Goal: Task Accomplishment & Management: Complete application form

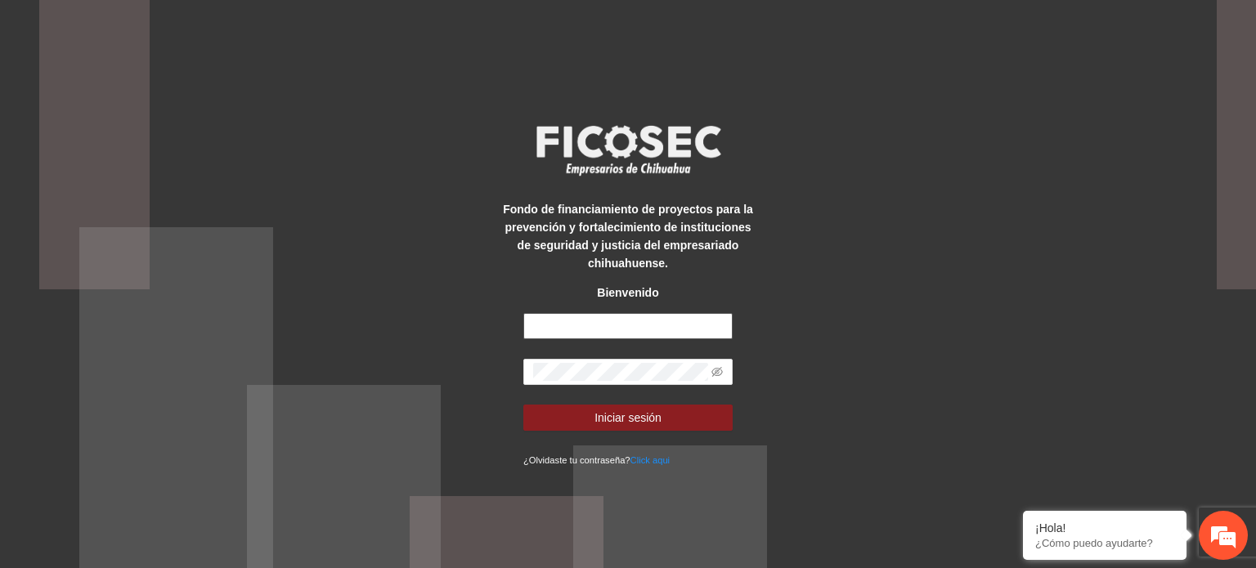
click at [598, 327] on input "text" at bounding box center [627, 326] width 209 height 26
type input "**********"
click at [597, 360] on span at bounding box center [627, 372] width 209 height 26
click at [523, 405] on button "Iniciar sesión" at bounding box center [627, 418] width 209 height 26
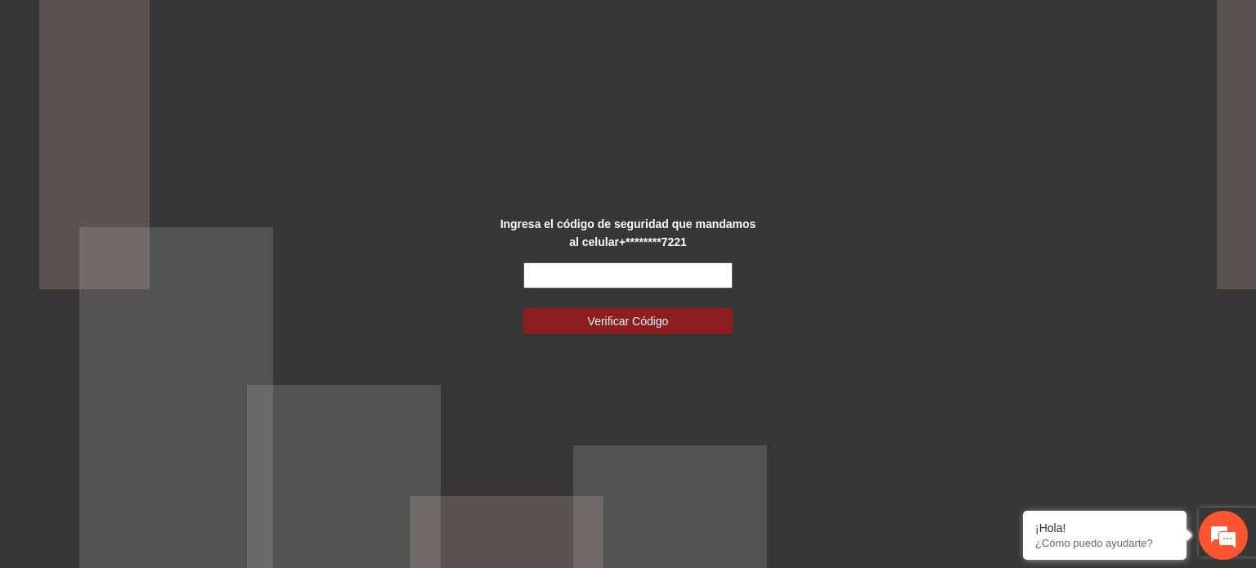
click at [607, 283] on input "text" at bounding box center [627, 275] width 209 height 26
type input "******"
click at [523, 308] on button "Verificar Código" at bounding box center [627, 321] width 209 height 26
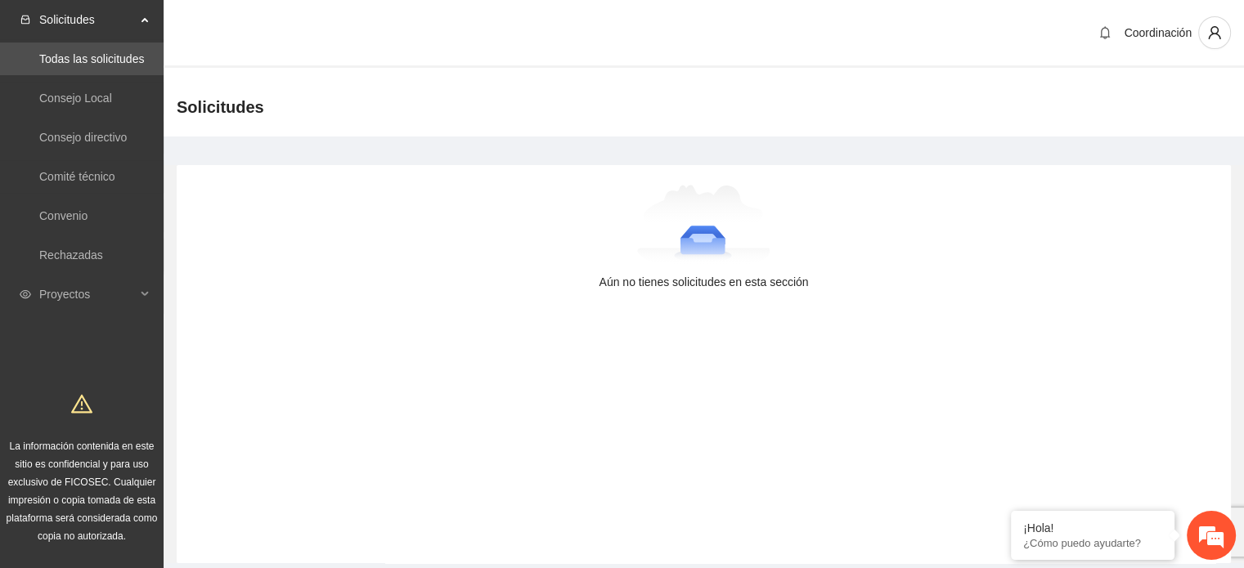
click at [97, 275] on ul "Solicitudes Todas las solicitudes Consejo Local Consejo directivo Comité técnic…" at bounding box center [82, 157] width 164 height 314
click at [96, 289] on span "Proyectos" at bounding box center [87, 294] width 96 height 33
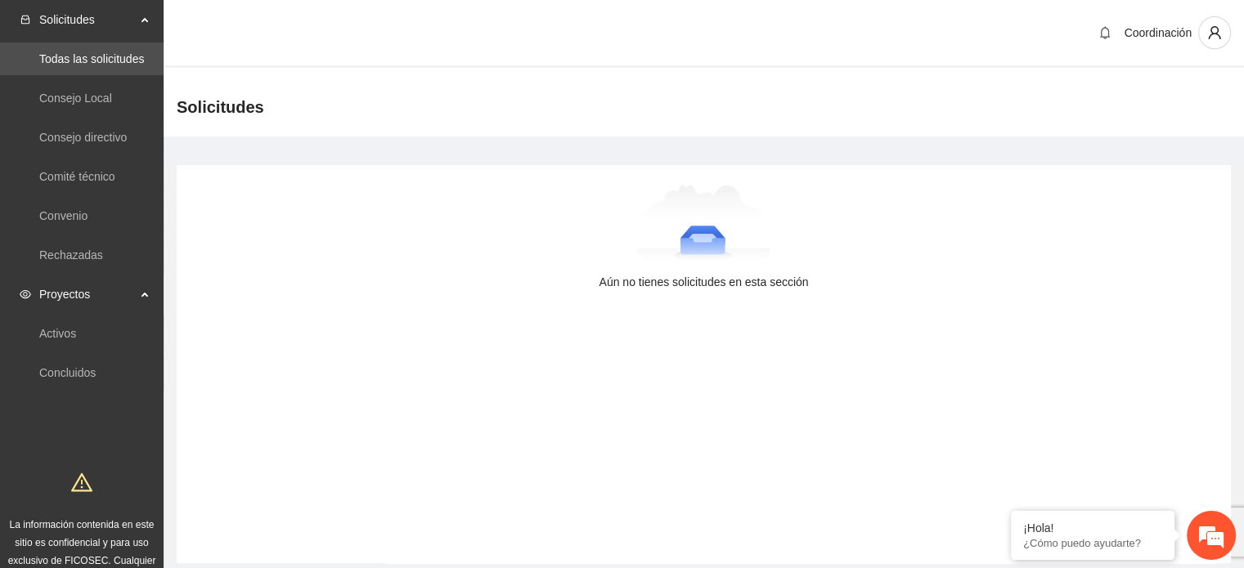
click at [102, 32] on span "Solicitudes" at bounding box center [87, 19] width 96 height 33
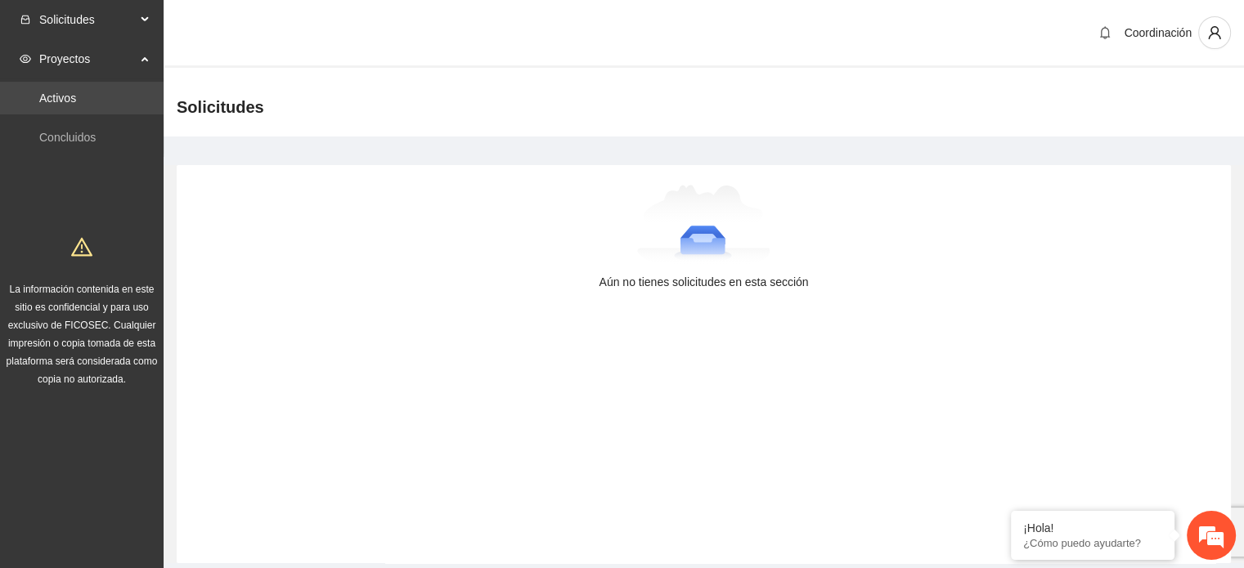
click at [75, 99] on link "Activos" at bounding box center [57, 98] width 37 height 13
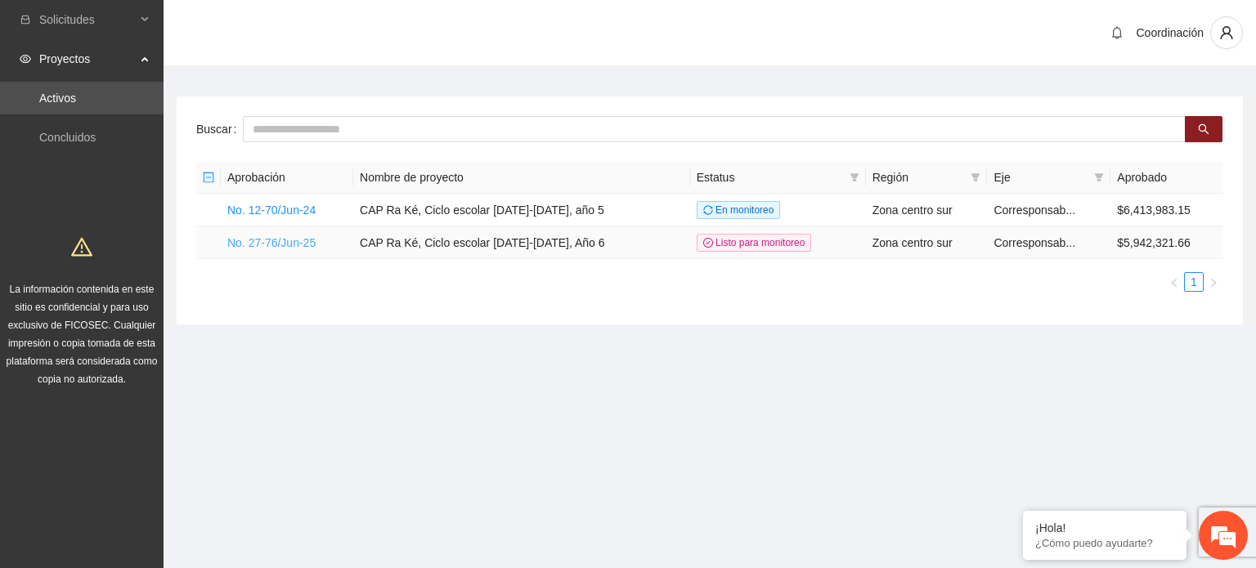
click at [278, 243] on link "No. 27-76/Jun-25" at bounding box center [271, 242] width 88 height 13
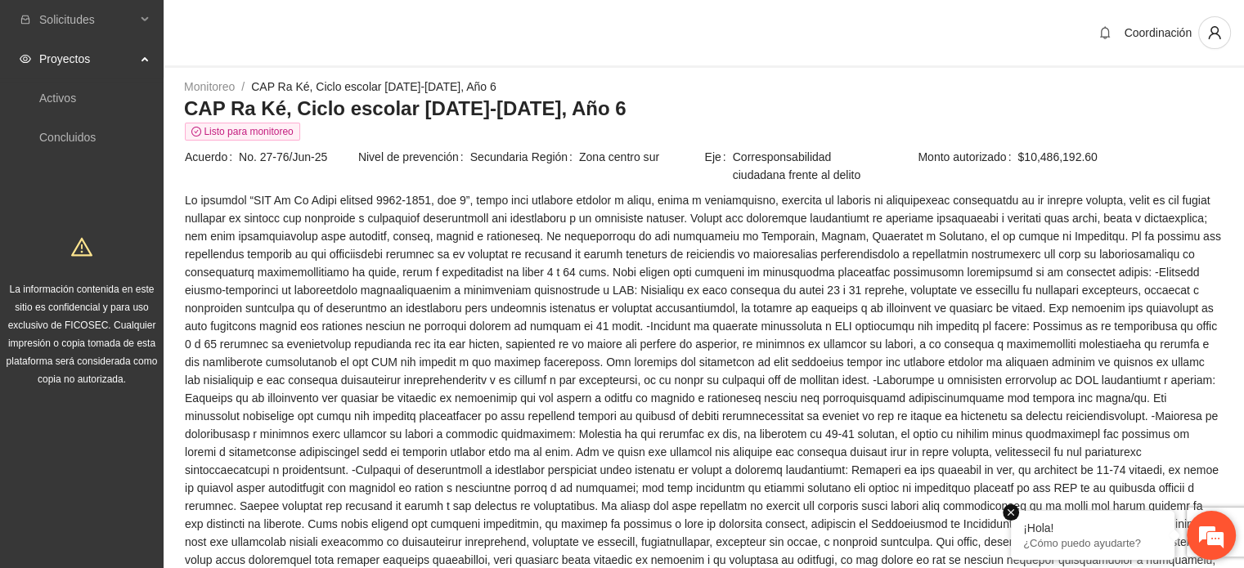
click at [1010, 516] on em at bounding box center [1011, 513] width 16 height 16
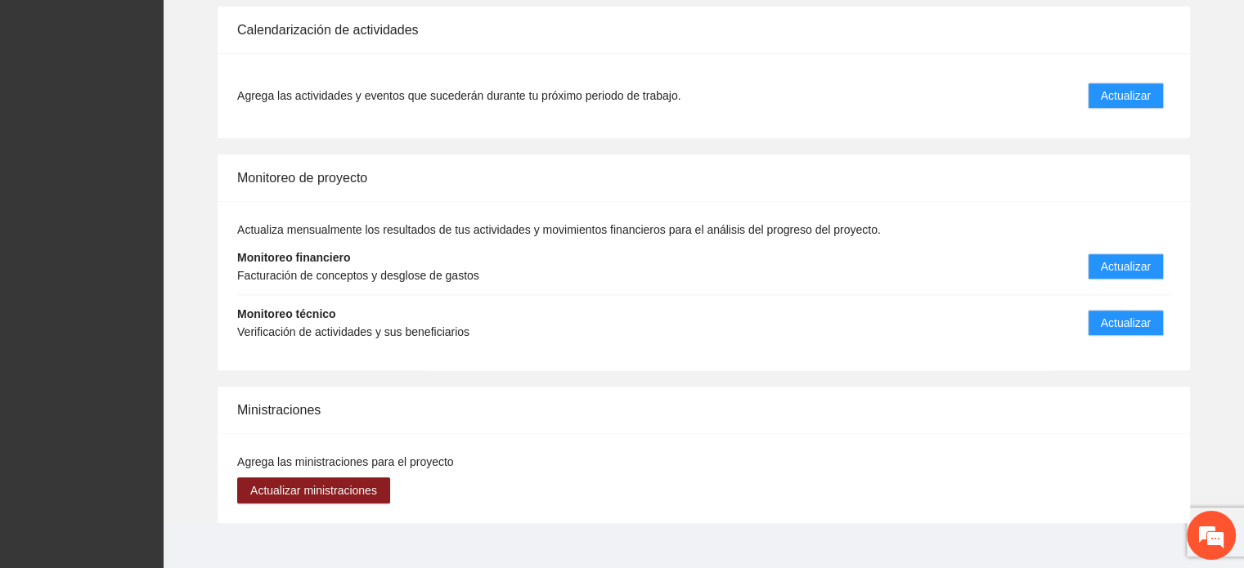
scroll to position [1703, 0]
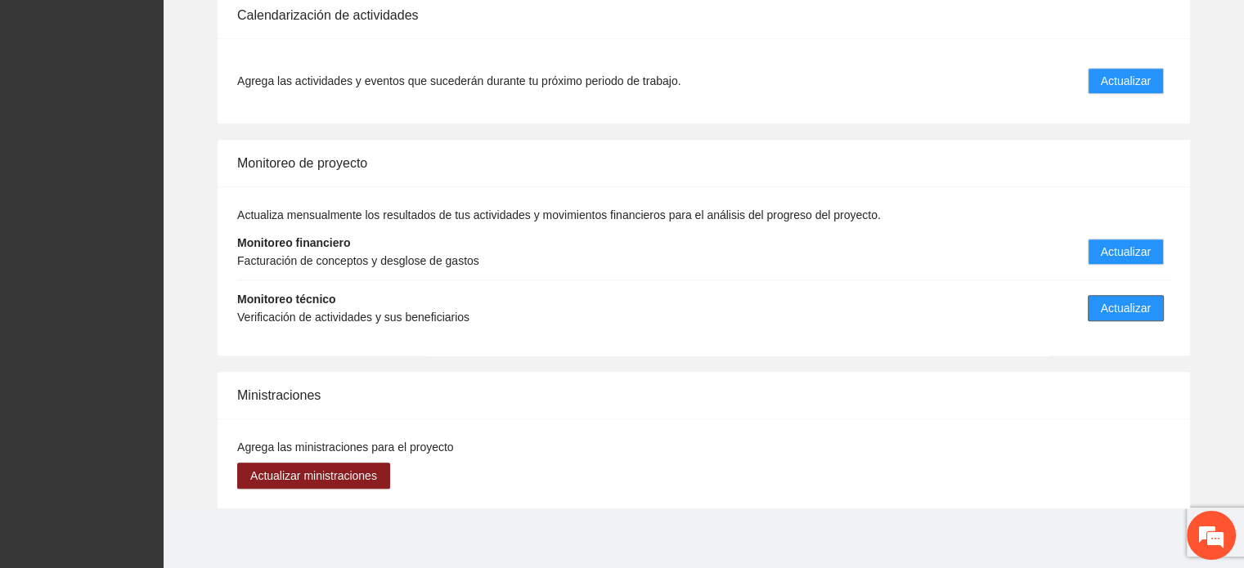
click at [1125, 309] on span "Actualizar" at bounding box center [1126, 308] width 50 height 18
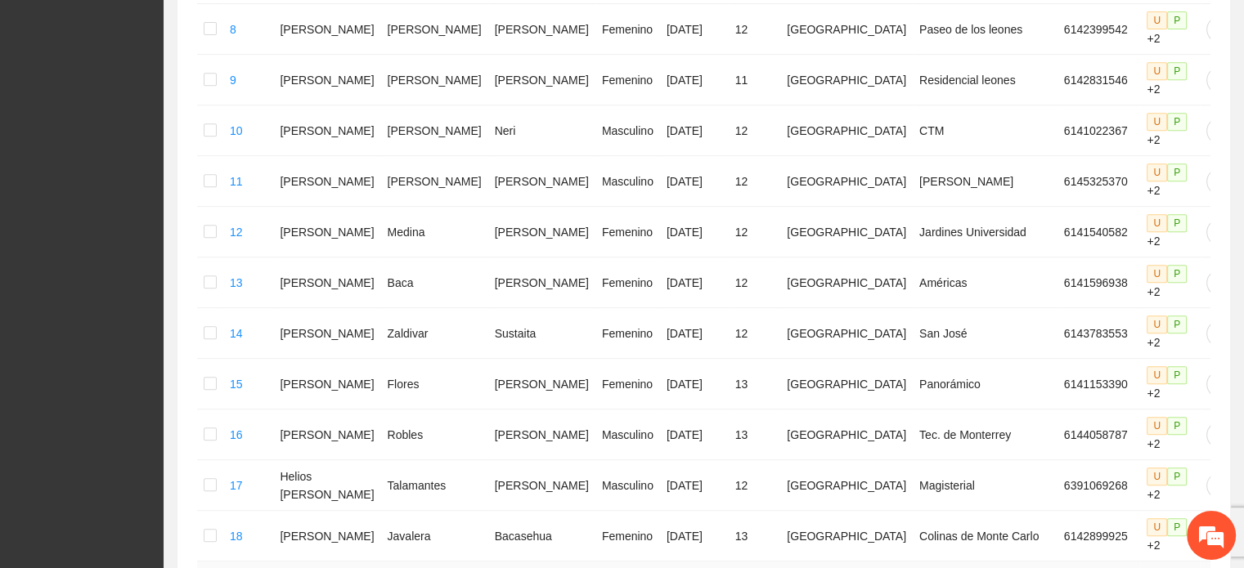
scroll to position [903, 0]
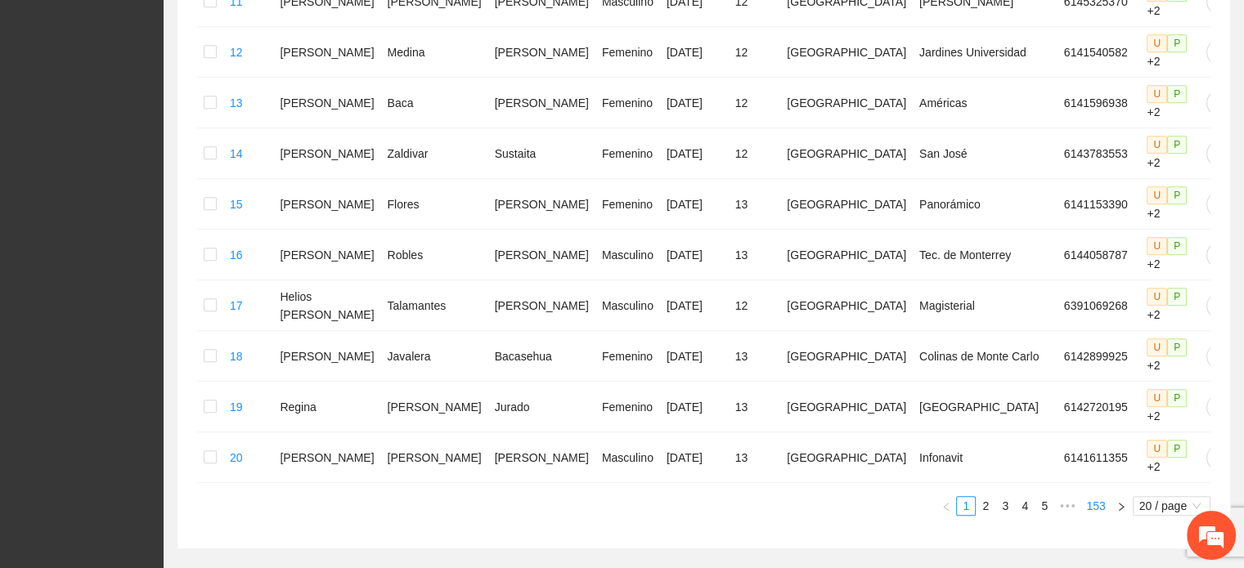
click at [1100, 497] on link "153" at bounding box center [1095, 506] width 29 height 18
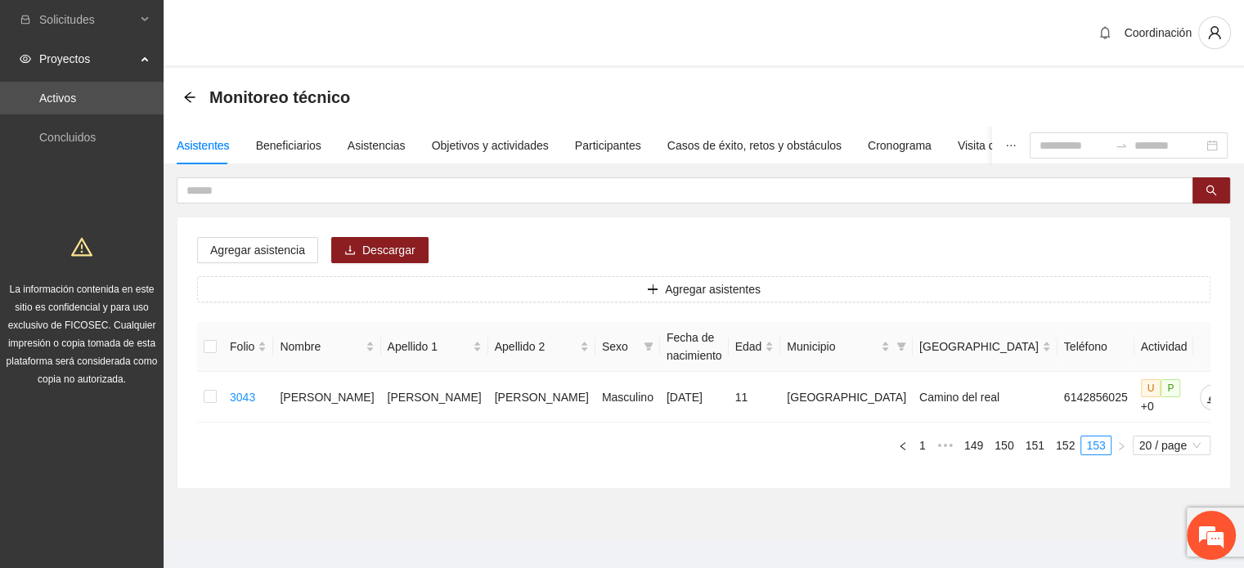
scroll to position [0, 0]
click at [287, 148] on div "Beneficiarios" at bounding box center [288, 146] width 65 height 18
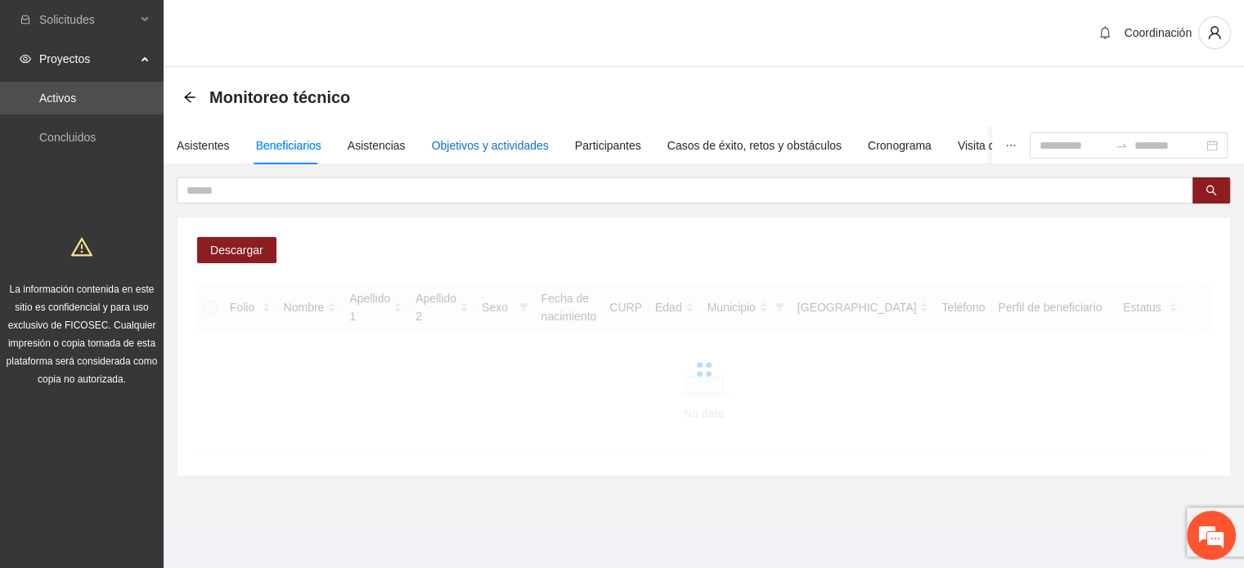
click at [464, 150] on div "Objetivos y actividades" at bounding box center [490, 146] width 117 height 18
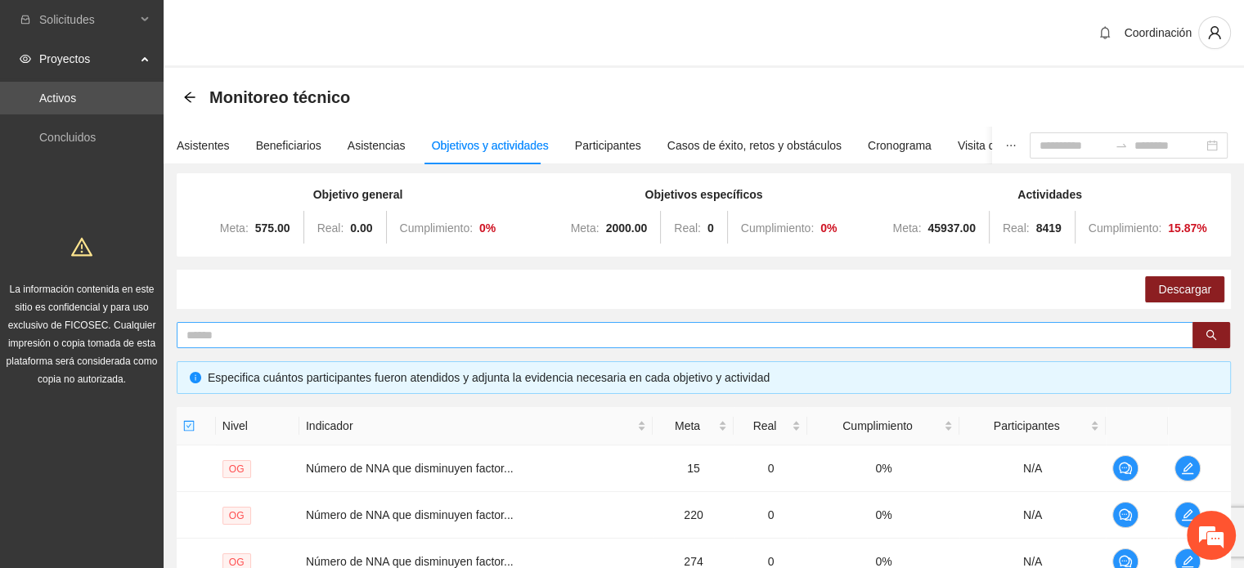
click at [385, 334] on input "text" at bounding box center [678, 335] width 984 height 18
type input "********"
drag, startPoint x: 384, startPoint y: 339, endPoint x: 0, endPoint y: 348, distance: 384.4
click at [0, 348] on section "Solicitudes Proyectos Activos Concluidos La información contenida en este sitio…" at bounding box center [622, 394] width 1244 height 789
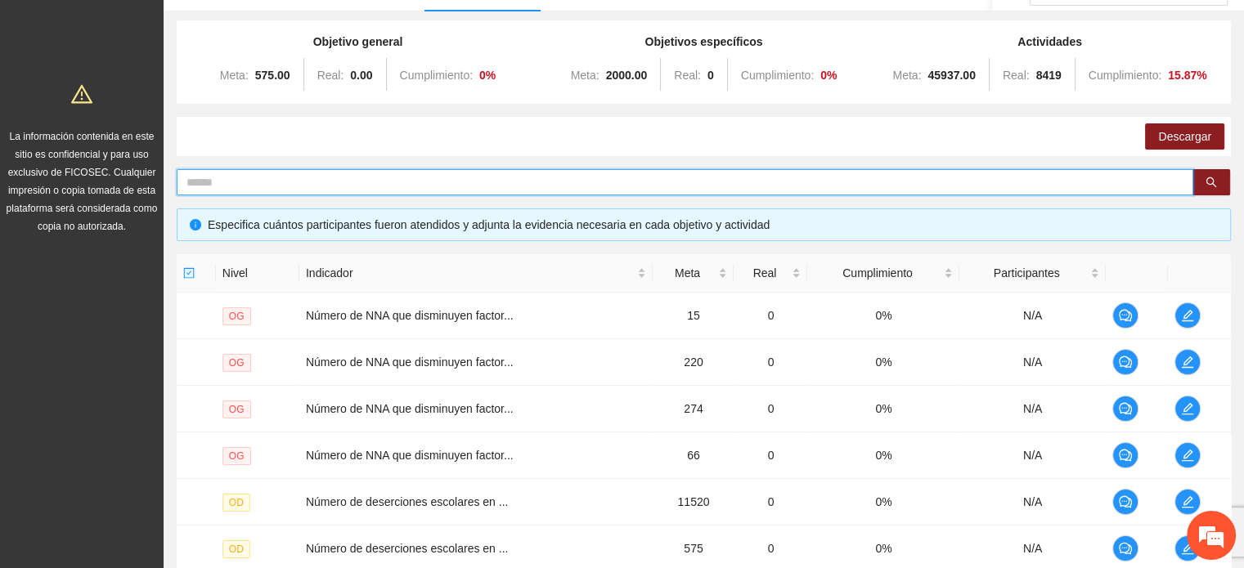
scroll to position [497, 0]
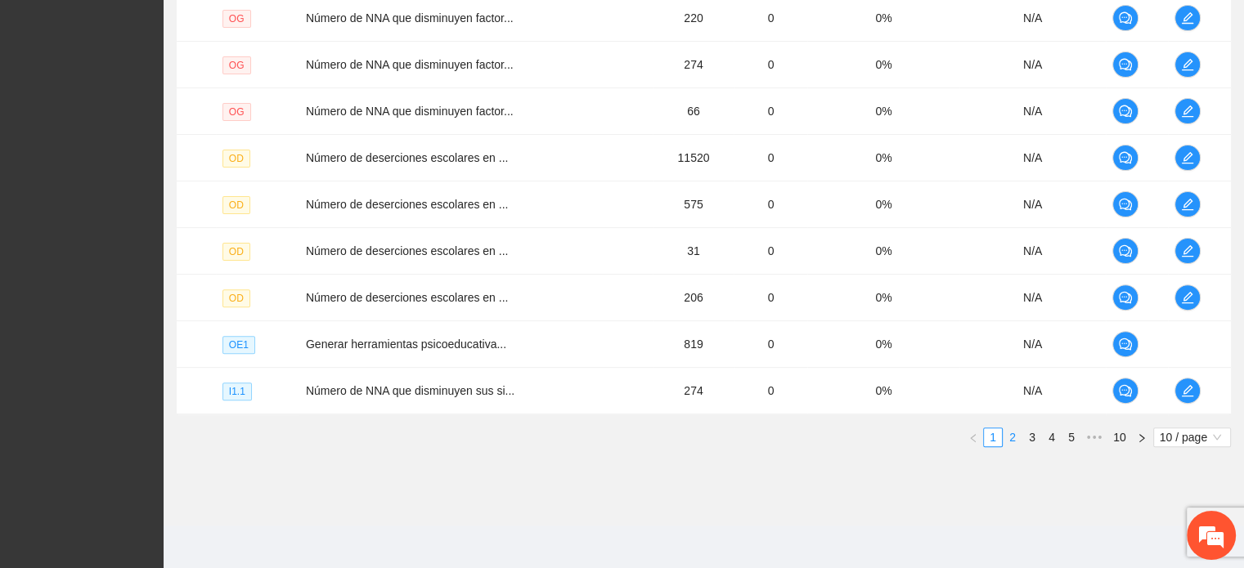
click at [1009, 439] on link "2" at bounding box center [1012, 437] width 18 height 18
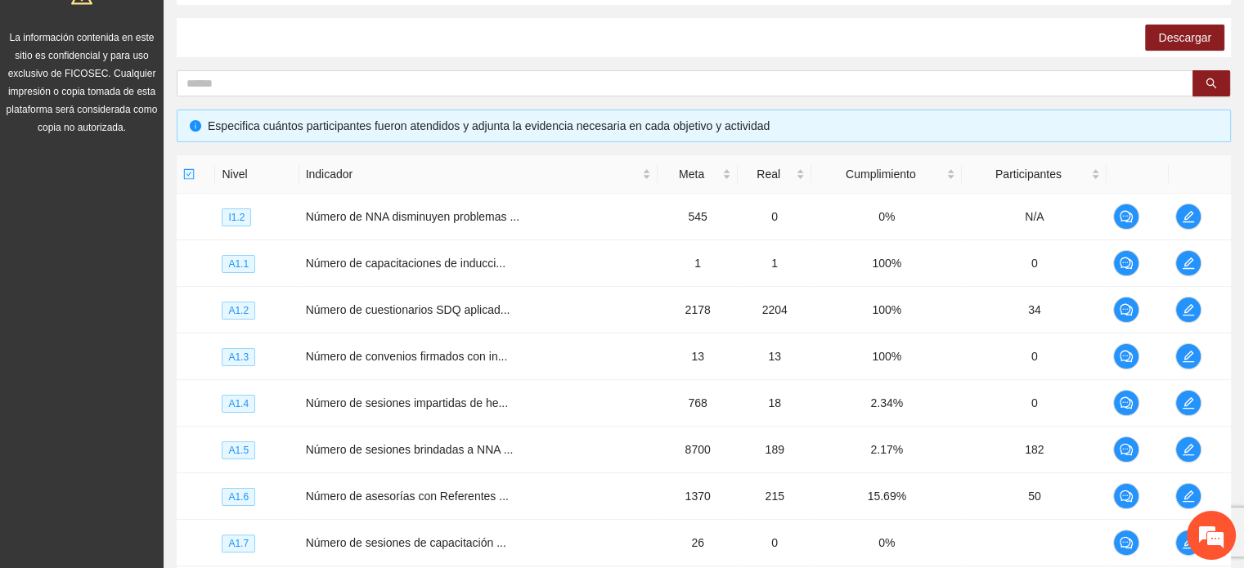
scroll to position [0, 0]
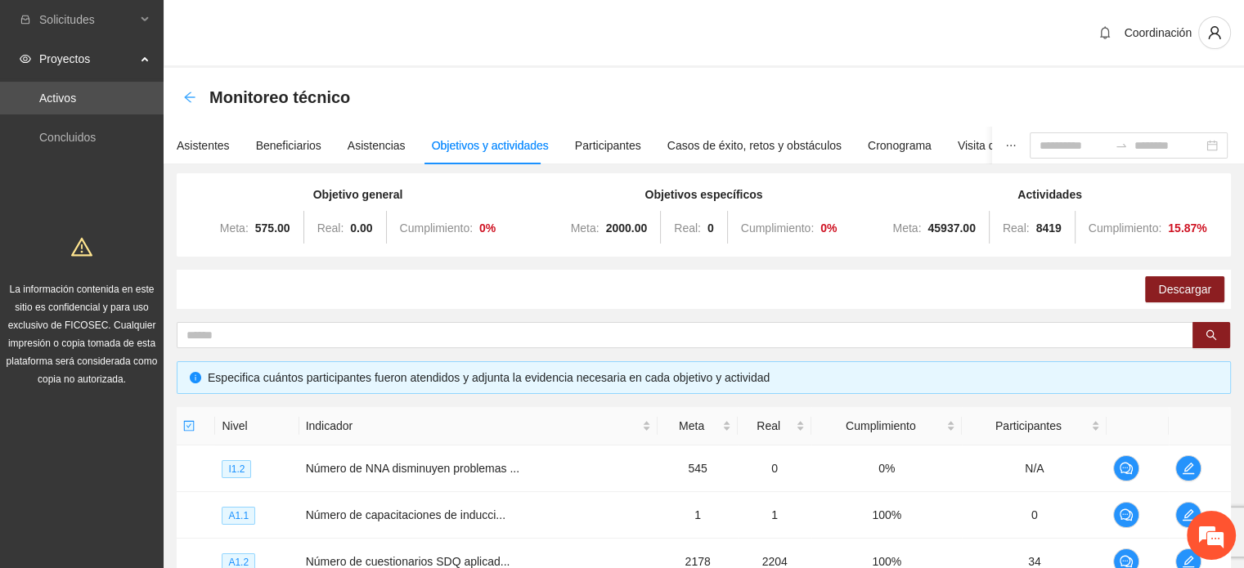
click at [186, 99] on icon "arrow-left" at bounding box center [189, 97] width 11 height 11
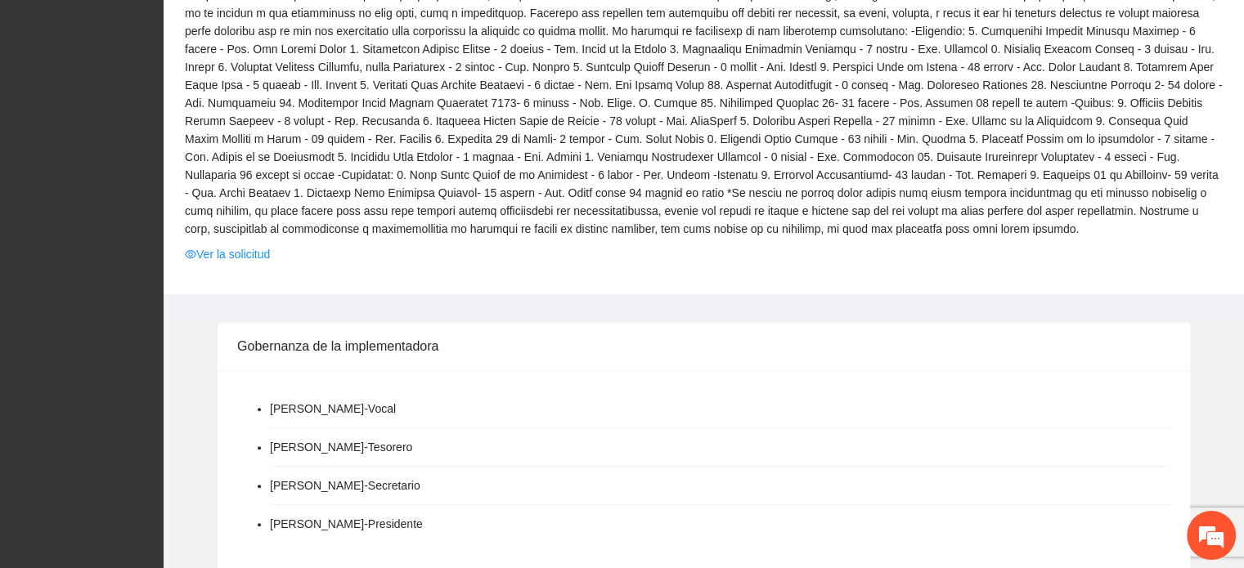
scroll to position [572, 0]
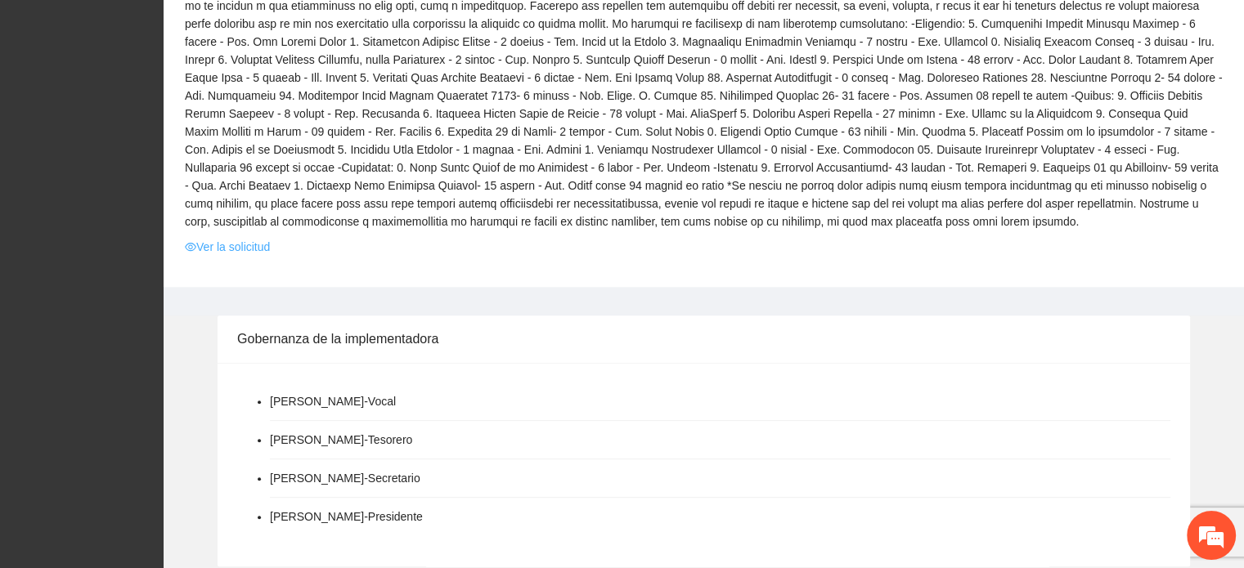
click at [242, 248] on link "Ver la solicitud" at bounding box center [227, 247] width 85 height 18
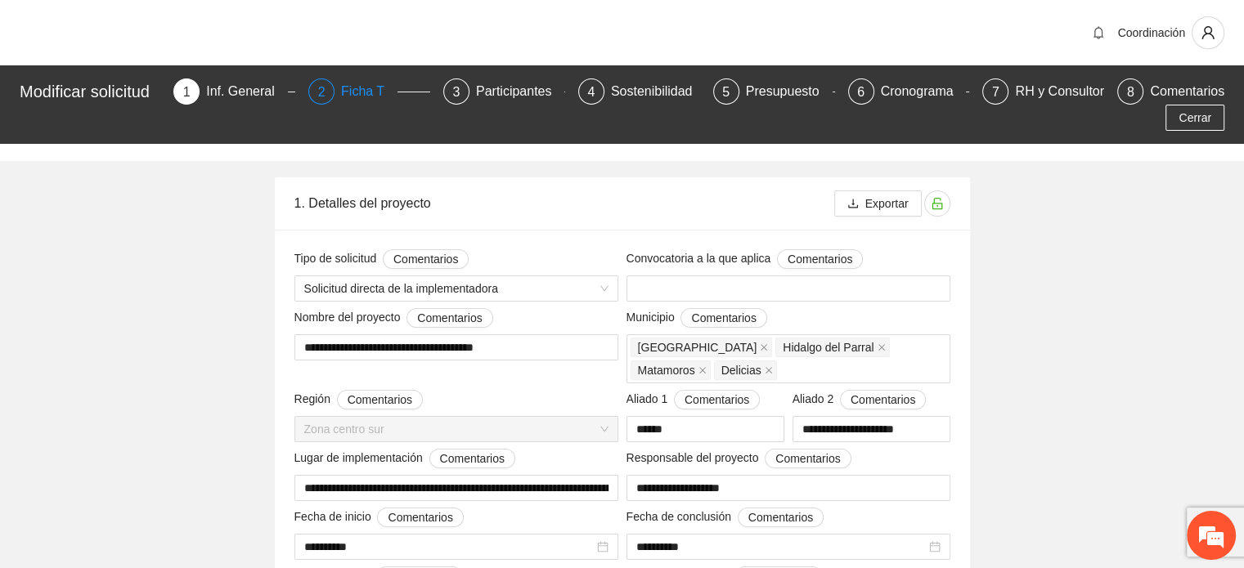
click at [383, 96] on div "Ficha T" at bounding box center [369, 92] width 56 height 26
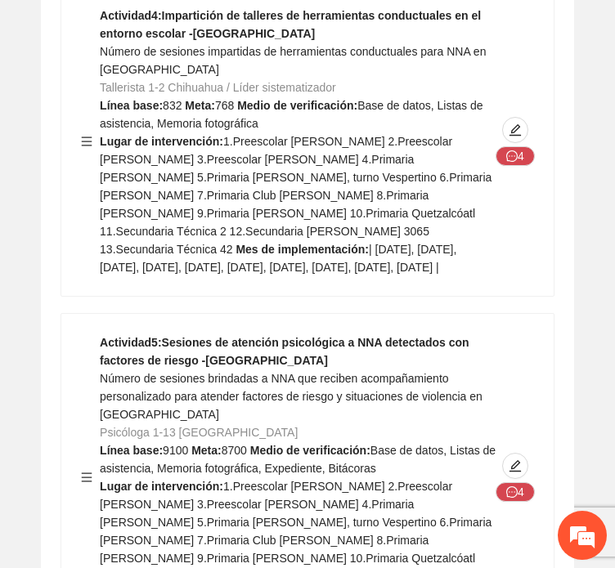
scroll to position [9591, 0]
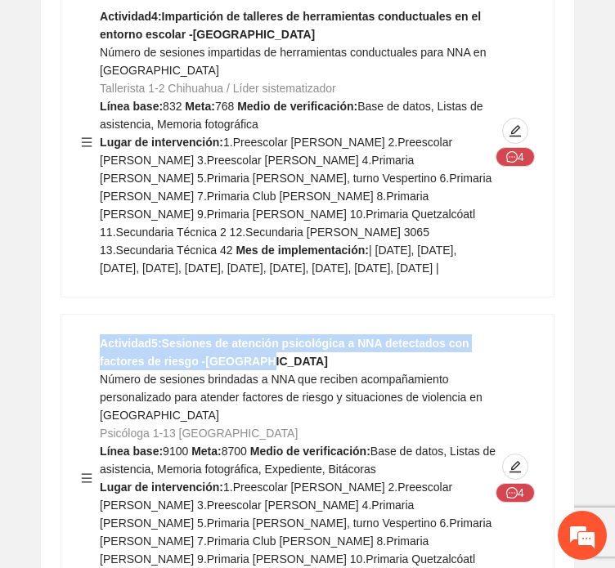
drag, startPoint x: 262, startPoint y: 173, endPoint x: 96, endPoint y: 157, distance: 166.0
click at [96, 334] on div "Actividad 5 : Sesiones de atención psicológica a NNA detectados con factores de…" at bounding box center [307, 478] width 453 height 288
copy strong "Actividad 5 : Sesiones de atención psicológica a NNA detectados con factores de…"
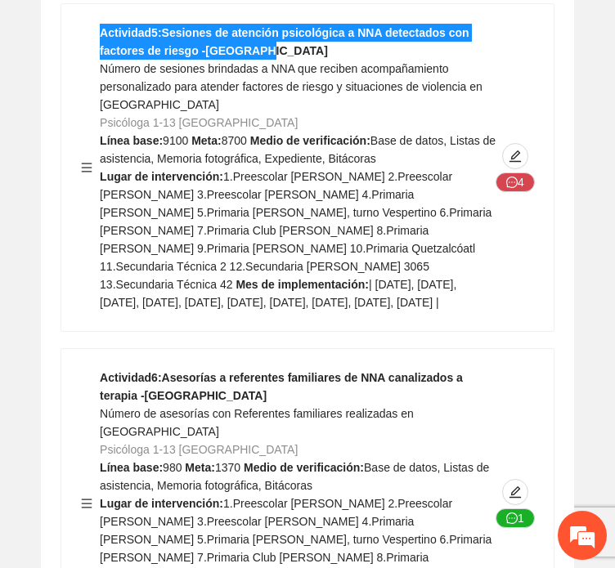
scroll to position [9918, 0]
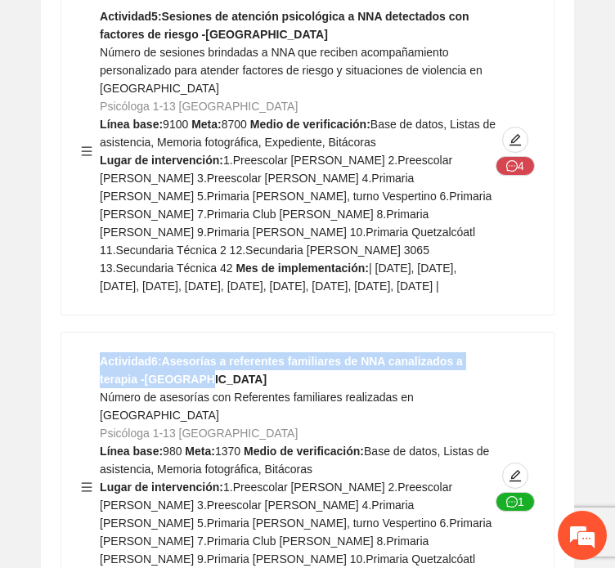
drag, startPoint x: 162, startPoint y: 212, endPoint x: 96, endPoint y: 189, distance: 70.1
click at [96, 352] on div "Actividad 6 : Asesorías a referentes familiares de NNA canalizados a terapia -C…" at bounding box center [307, 487] width 453 height 270
copy strong "Actividad 6 : Asesorías a referentes familiares de NNA canalizados a terapia -C…"
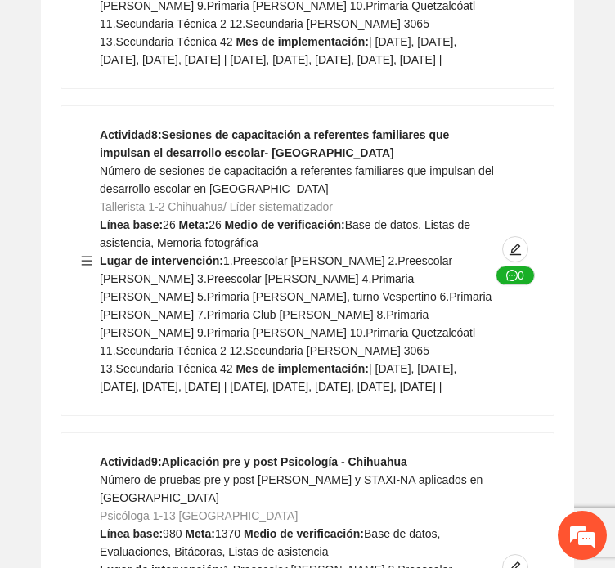
scroll to position [10818, 0]
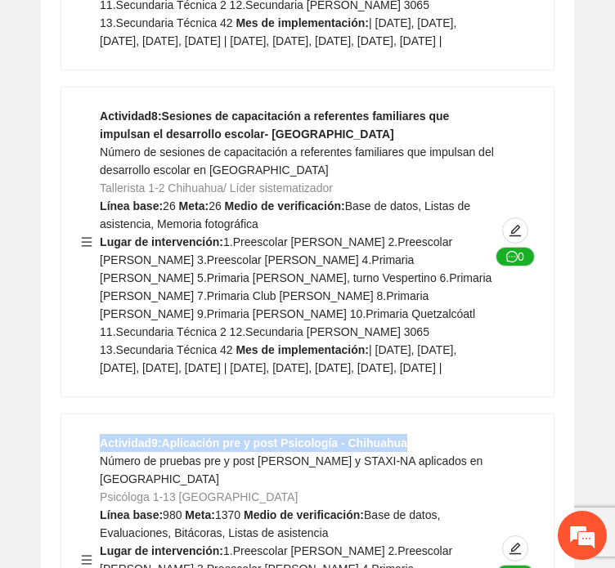
drag, startPoint x: 98, startPoint y: 309, endPoint x: 438, endPoint y: 307, distance: 340.2
click at [438, 434] on div "Actividad 9 : Aplicación pre y post Psicología - Chihuahua Número de pruebas pr…" at bounding box center [307, 560] width 453 height 252
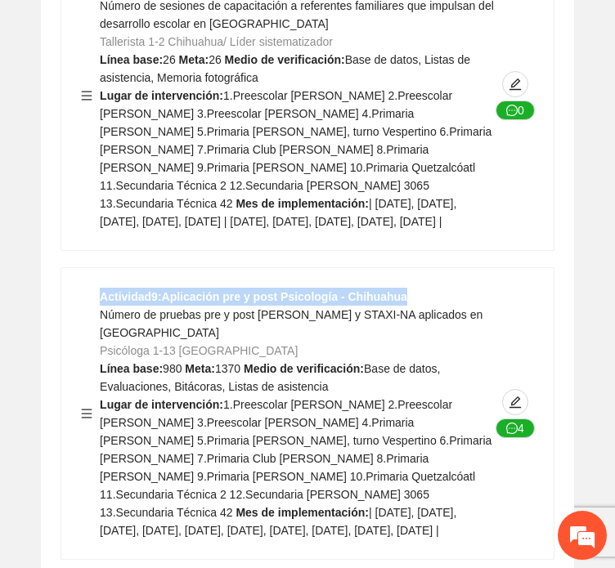
scroll to position [10981, 0]
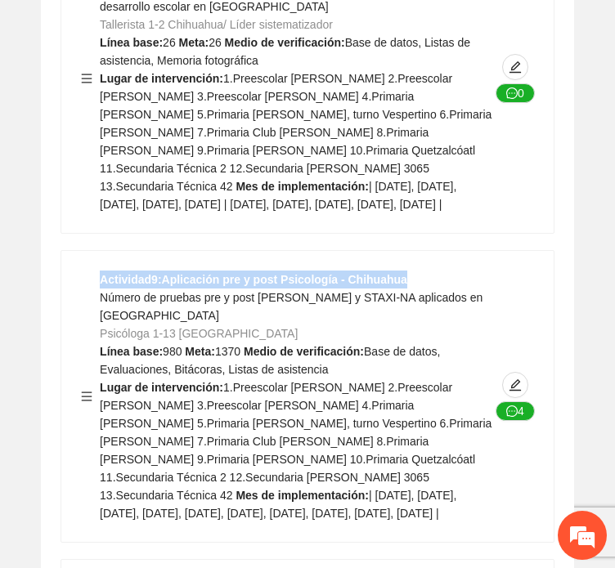
copy strong "Actividad 9 : Aplicación pre y post Psicología - Chihuahua"
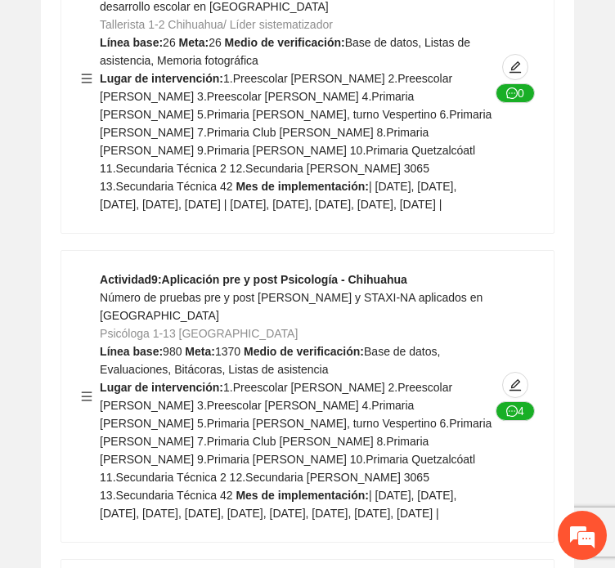
click at [236, 489] on strong "Mes de implementación:" at bounding box center [302, 495] width 133 height 13
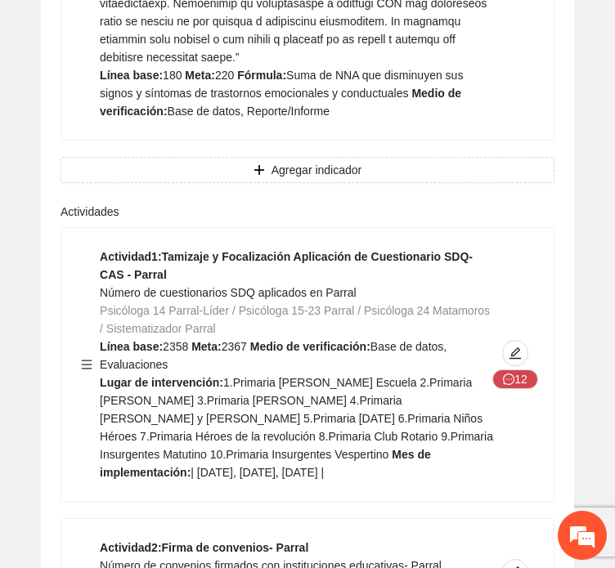
scroll to position [15806, 0]
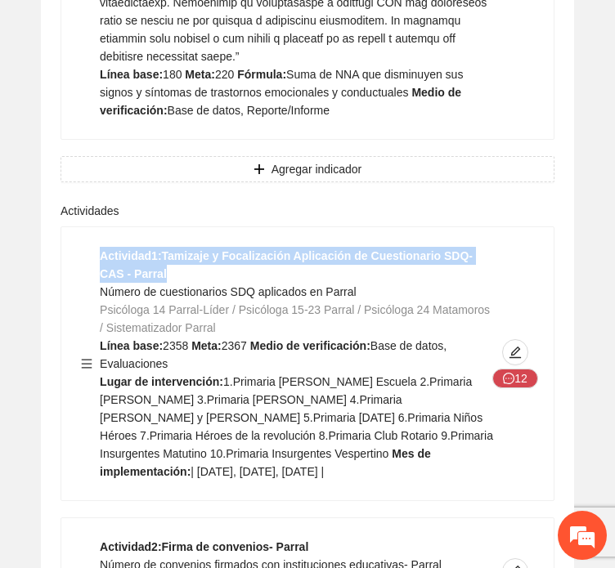
drag, startPoint x: 136, startPoint y: 51, endPoint x: 96, endPoint y: 31, distance: 44.6
click at [96, 247] on div "Actividad 1 : Tamizaje y Focalización Aplicación de Cuestionario SDQ-CAS - Parr…" at bounding box center [307, 364] width 453 height 234
copy strong "Actividad 1 : Tamizaje y Focalización Aplicación de Cuestionario SDQ-CAS - Parr…"
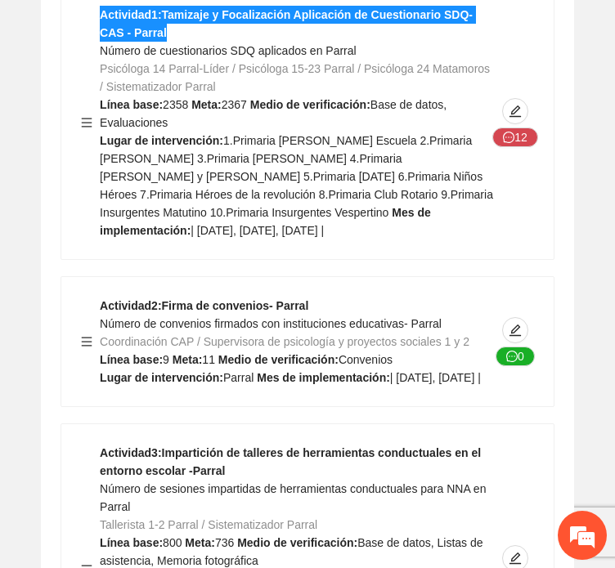
scroll to position [16051, 0]
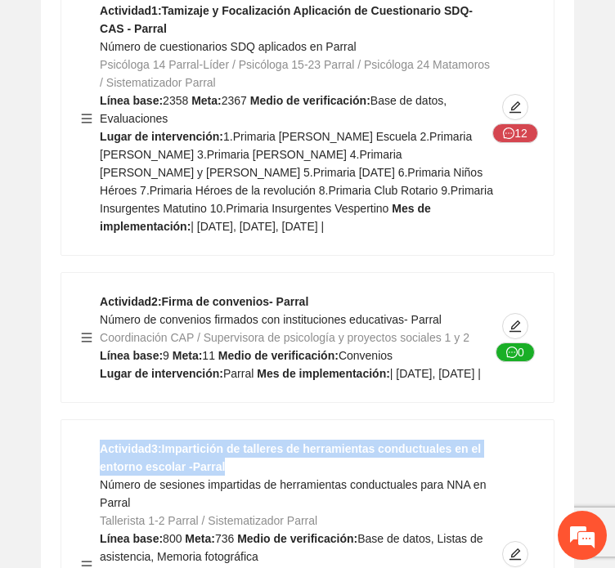
drag, startPoint x: 210, startPoint y: 258, endPoint x: 65, endPoint y: 231, distance: 147.1
click at [65, 420] on div "Actividad 3 : Impartición de talleres de herramientas conductuales en el entorn…" at bounding box center [307, 565] width 492 height 291
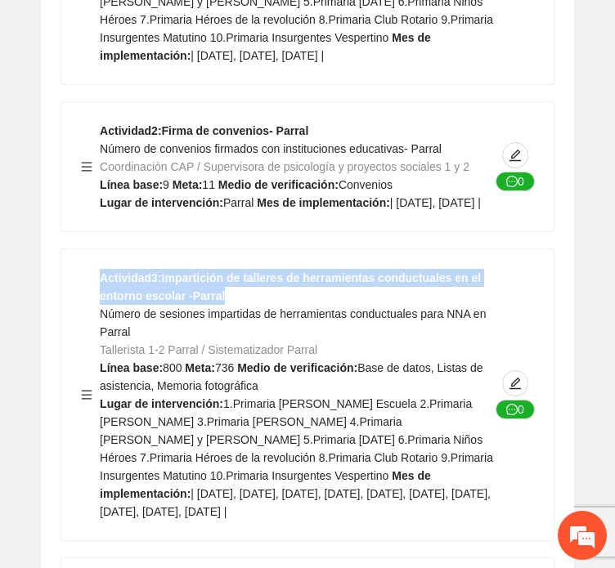
scroll to position [16296, 0]
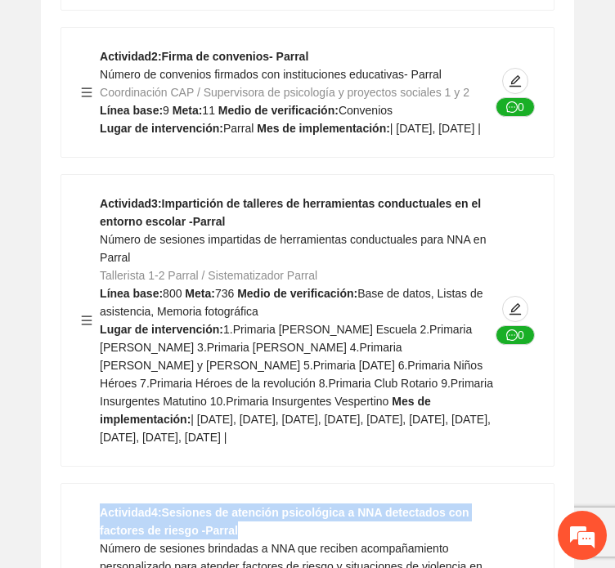
drag, startPoint x: 288, startPoint y: 325, endPoint x: 11, endPoint y: 285, distance: 280.1
copy strong "Actividad 4 : Sesiones de atención psicológica a NNA detectados con factores de…"
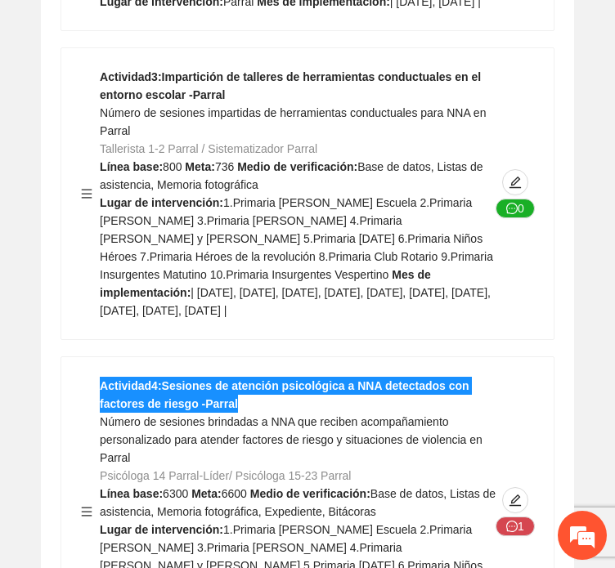
scroll to position [16623, 0]
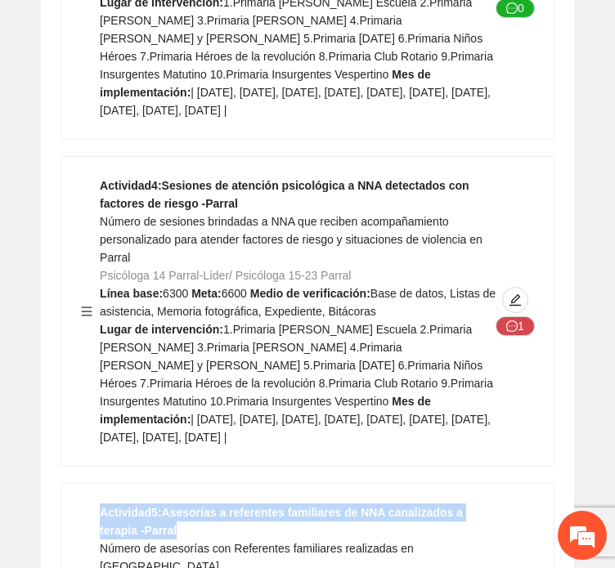
drag, startPoint x: 163, startPoint y: 326, endPoint x: 95, endPoint y: 307, distance: 70.4
copy strong "Actividad 5 : Asesorías a referentes familiares de NNA canalizados a terapia -P…"
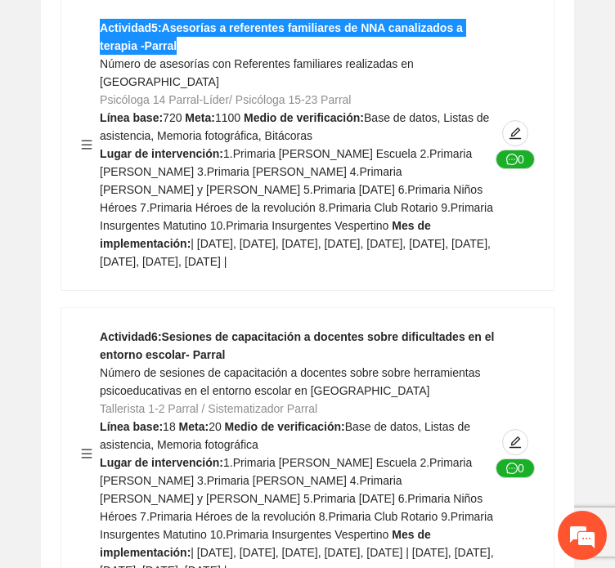
scroll to position [17114, 0]
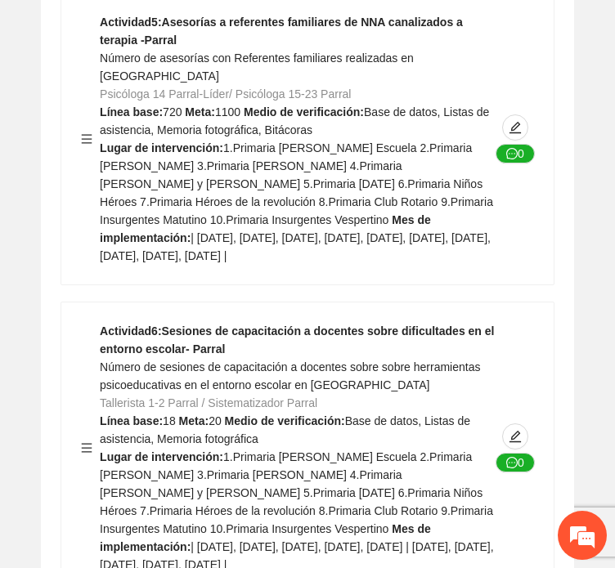
click at [196, 325] on strong "Actividad 6 : Sesiones de capacitación a docentes sobre dificultades en el ento…" at bounding box center [297, 340] width 394 height 31
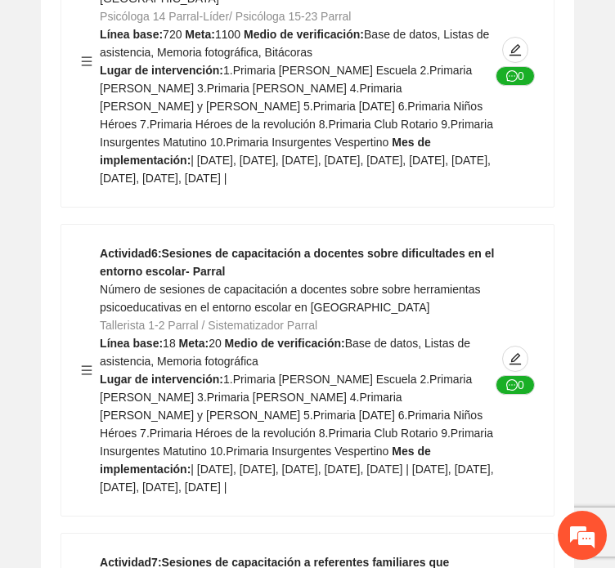
scroll to position [17196, 0]
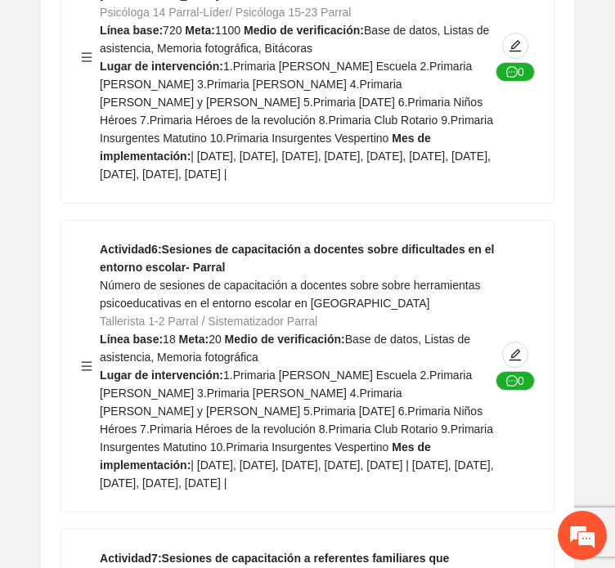
click at [220, 552] on strong "Actividad 7 : Sesiones de capacitación a referentes familiares que impulsan el …" at bounding box center [274, 567] width 349 height 31
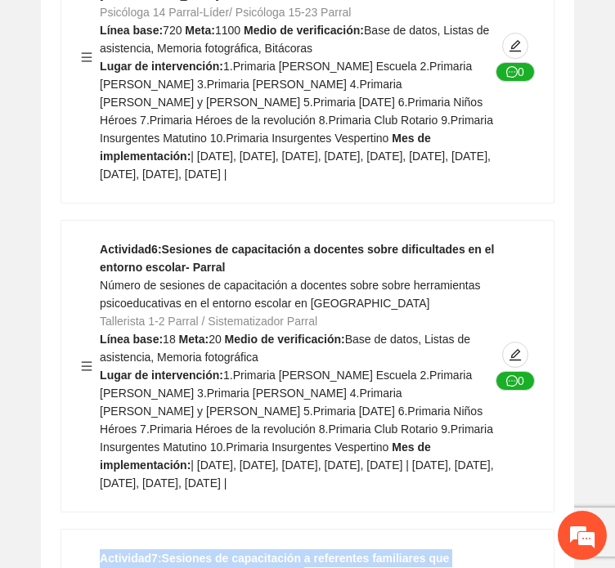
drag, startPoint x: 99, startPoint y: 326, endPoint x: 249, endPoint y: 349, distance: 151.4
drag, startPoint x: 262, startPoint y: 355, endPoint x: 48, endPoint y: 321, distance: 216.2
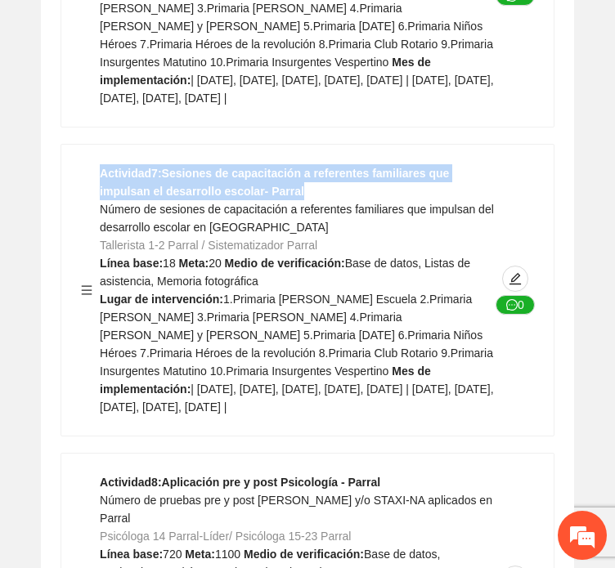
scroll to position [17605, 0]
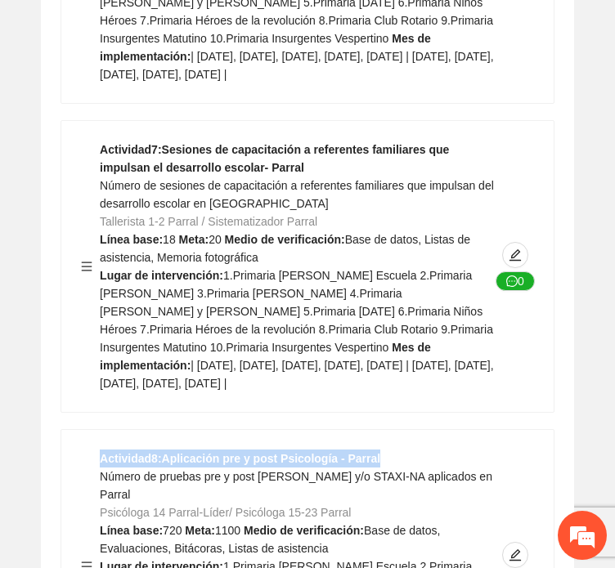
drag, startPoint x: 379, startPoint y: 234, endPoint x: 20, endPoint y: 239, distance: 359.8
copy strong "Actividad 8 : Aplicación pre y post Psicología - Parral"
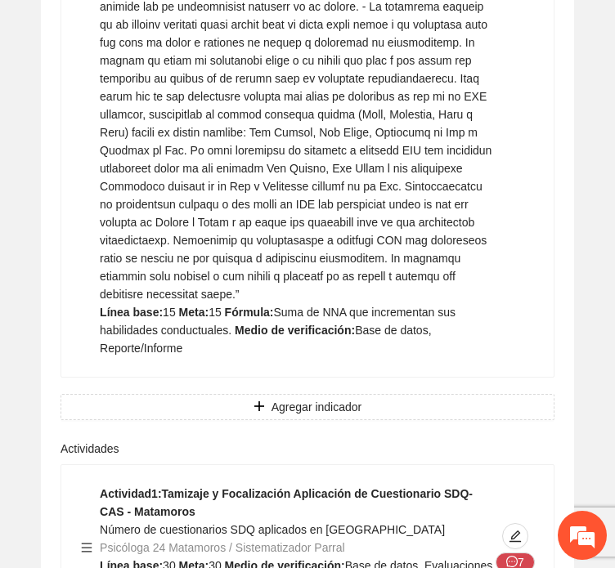
scroll to position [22020, 0]
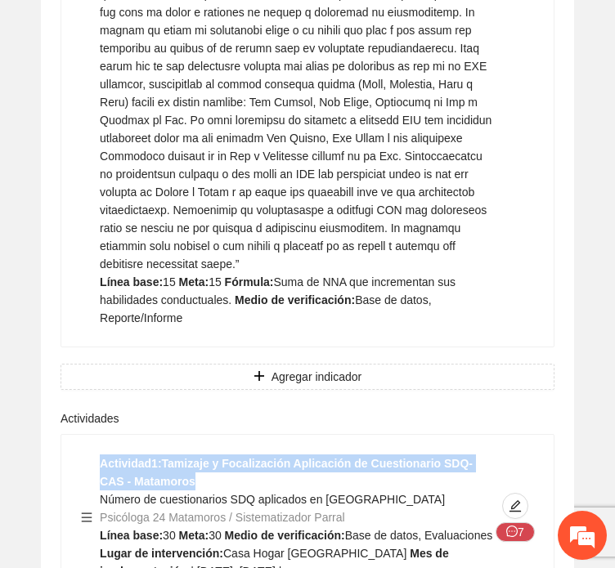
drag, startPoint x: 160, startPoint y: 157, endPoint x: 92, endPoint y: 144, distance: 69.1
click at [92, 455] on div "Actividad 1 : Tamizaje y Focalización Aplicación de Cuestionario SDQ-CAS - Mata…" at bounding box center [307, 518] width 453 height 126
copy strong "Actividad 1 : Tamizaje y Focalización Aplicación de Cuestionario SDQ-CAS - Mata…"
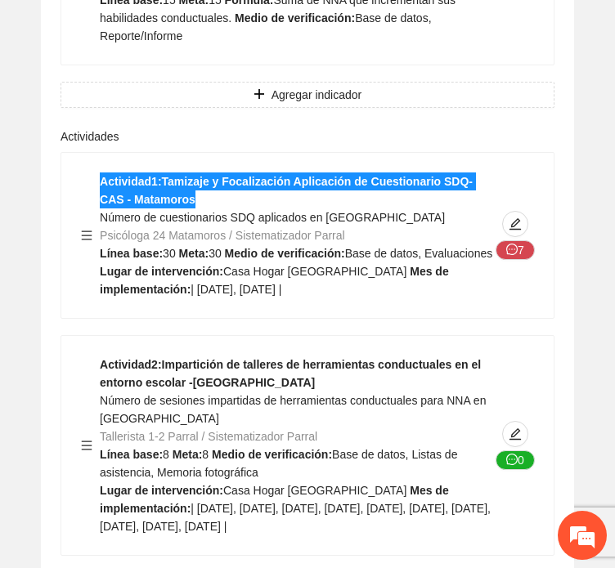
scroll to position [22347, 0]
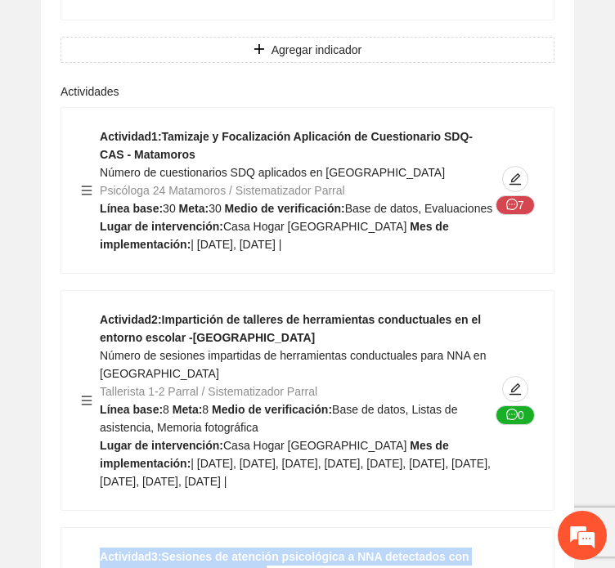
drag, startPoint x: 316, startPoint y: 267, endPoint x: 62, endPoint y: 267, distance: 253.5
copy strong "Actividad 3 : Sesiones de atención psicológica a NNA detectados con factores de…"
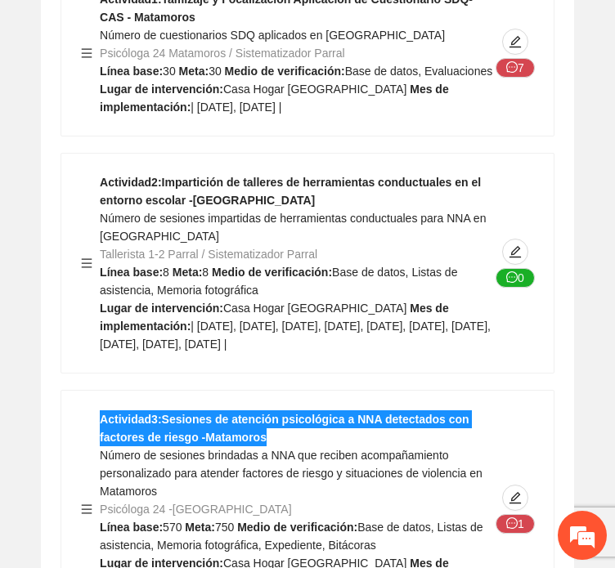
scroll to position [22511, 0]
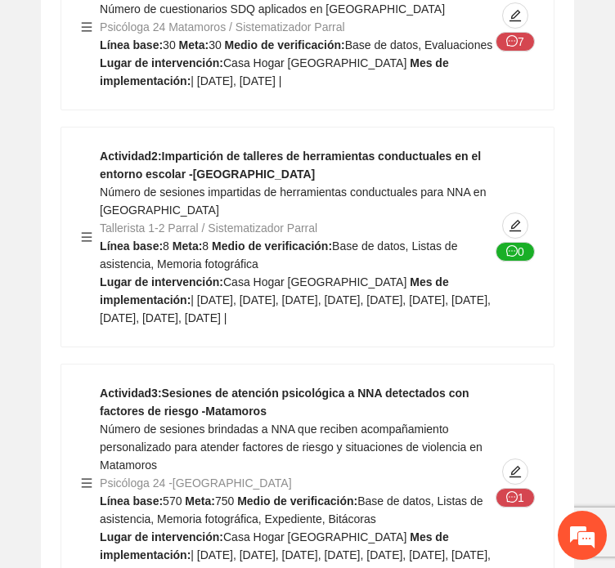
drag, startPoint x: 165, startPoint y: 383, endPoint x: 91, endPoint y: 361, distance: 77.6
copy strong "Actividad 4 : Asesorías a referentes familiares de NNA canalizados a terapia -M…"
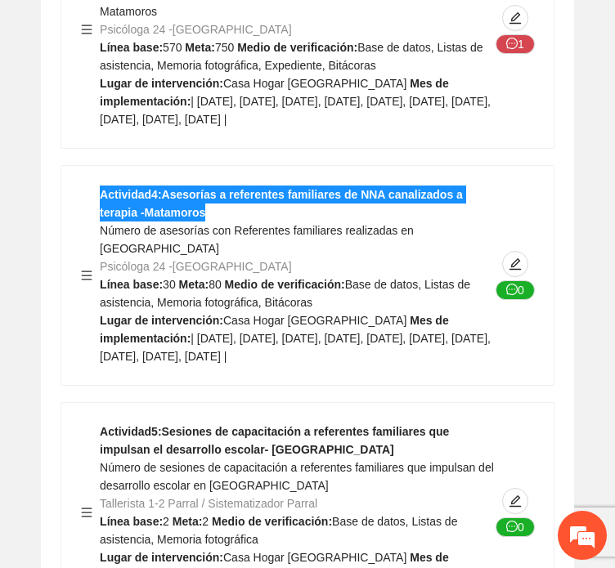
scroll to position [23002, 0]
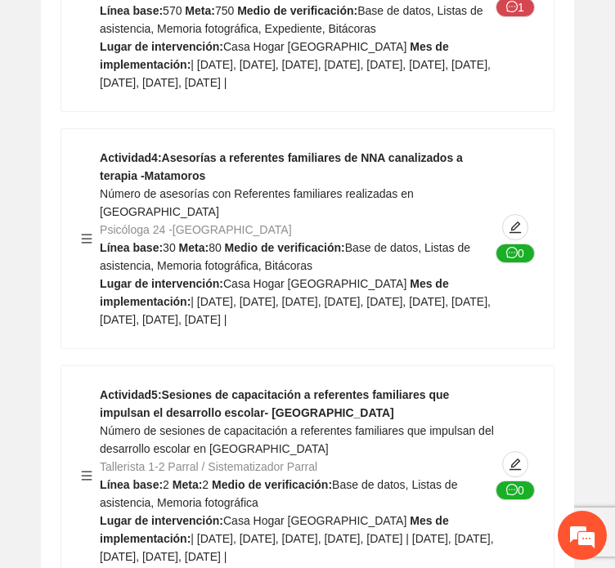
drag, startPoint x: 427, startPoint y: 357, endPoint x: 61, endPoint y: 364, distance: 366.4
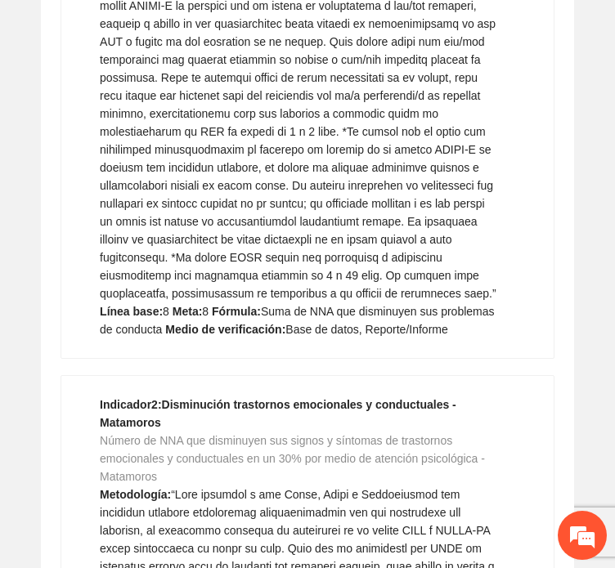
scroll to position [20784, 0]
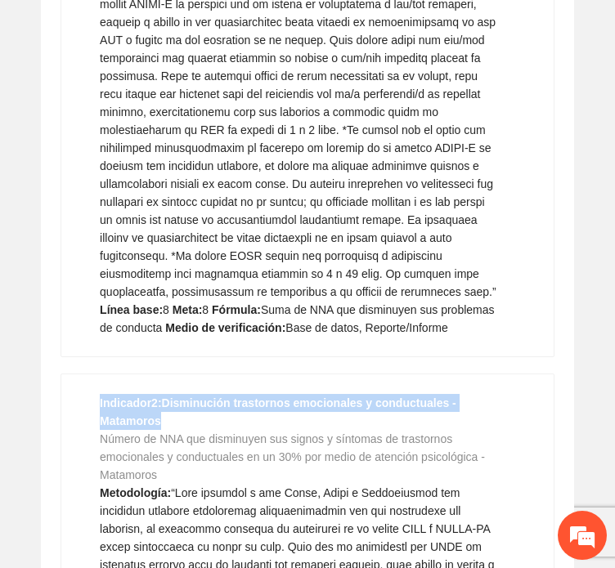
drag, startPoint x: 171, startPoint y: 119, endPoint x: 56, endPoint y: 103, distance: 116.5
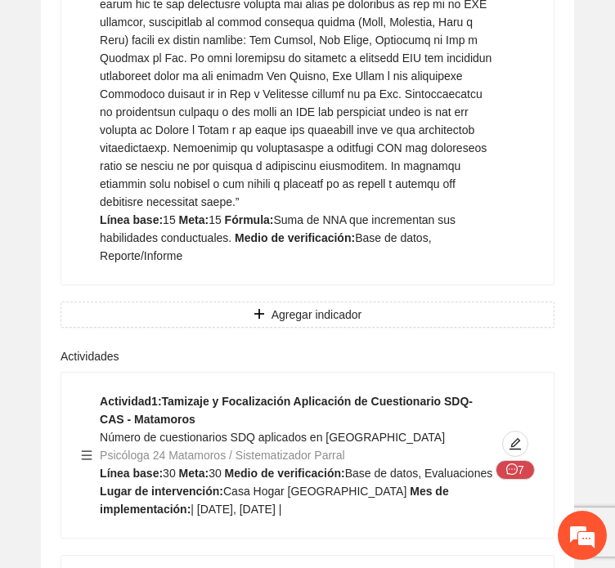
scroll to position [22092, 0]
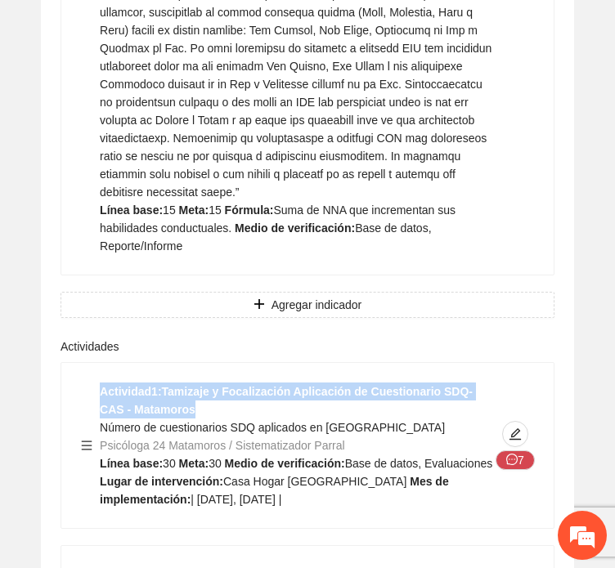
drag, startPoint x: 189, startPoint y: 84, endPoint x: 93, endPoint y: 70, distance: 96.8
click at [93, 383] on div "Actividad 1 : Tamizaje y Focalización Aplicación de Cuestionario SDQ-CAS - Mata…" at bounding box center [307, 446] width 453 height 126
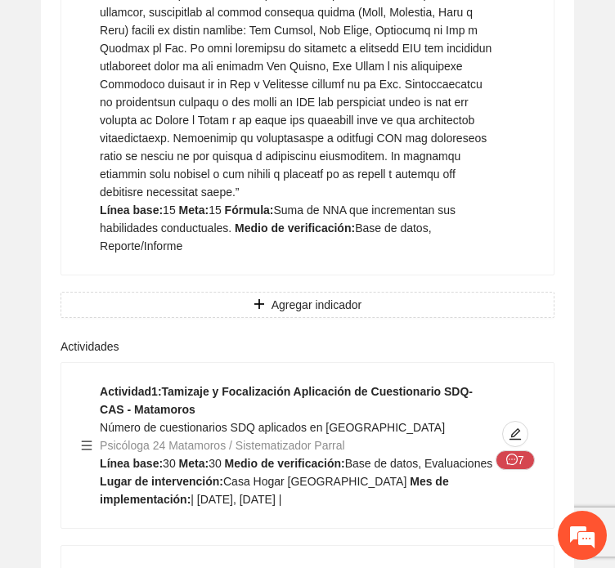
click at [93, 383] on div at bounding box center [90, 446] width 19 height 126
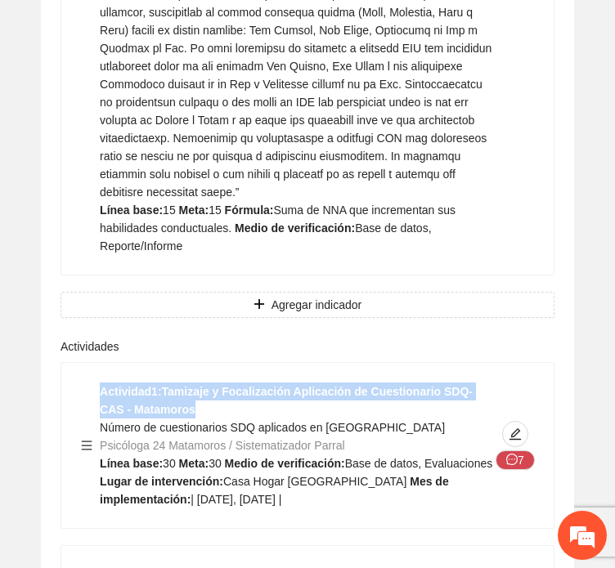
drag, startPoint x: 98, startPoint y: 72, endPoint x: 168, endPoint y: 97, distance: 74.0
click at [168, 383] on div "Actividad 1 : Tamizaje y Focalización Aplicación de Cuestionario SDQ-CAS - Mata…" at bounding box center [307, 446] width 453 height 126
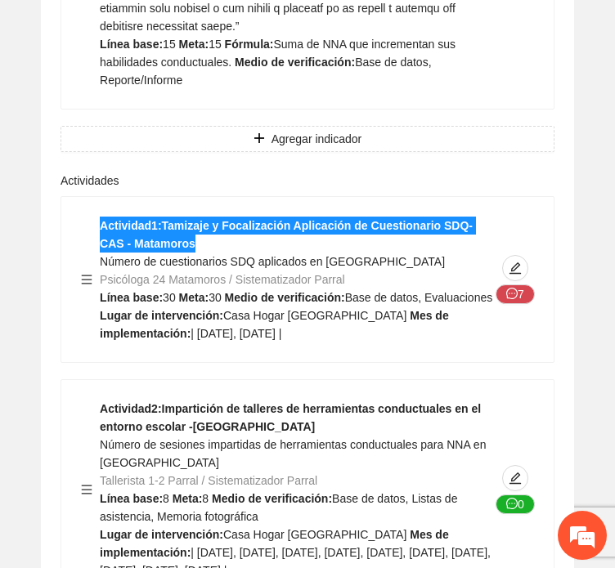
scroll to position [22256, 0]
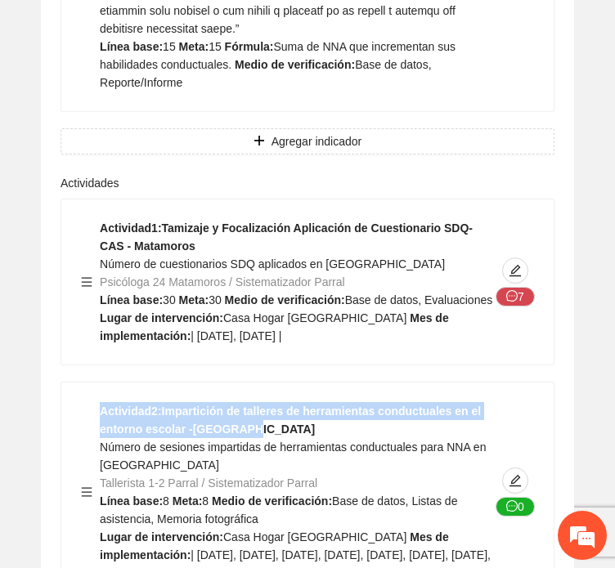
drag, startPoint x: 97, startPoint y: 91, endPoint x: 271, endPoint y: 106, distance: 174.9
click at [271, 402] on div "Actividad 2 : Impartición de talleres de herramientas conductuales en el entorn…" at bounding box center [307, 492] width 453 height 180
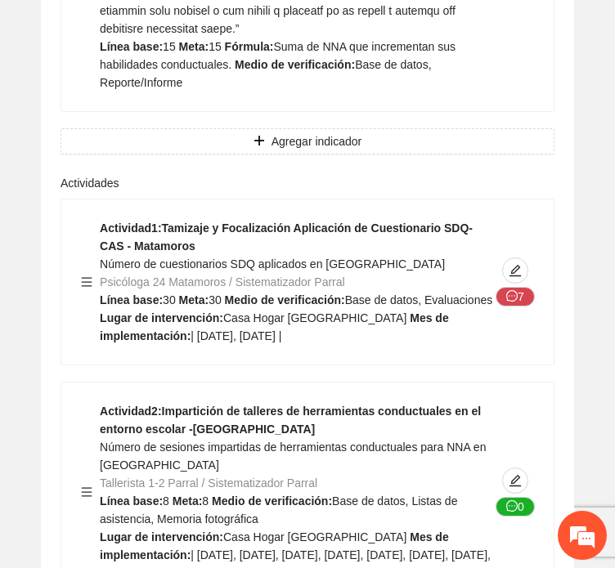
drag, startPoint x: 270, startPoint y: 358, endPoint x: -1, endPoint y: 322, distance: 273.0
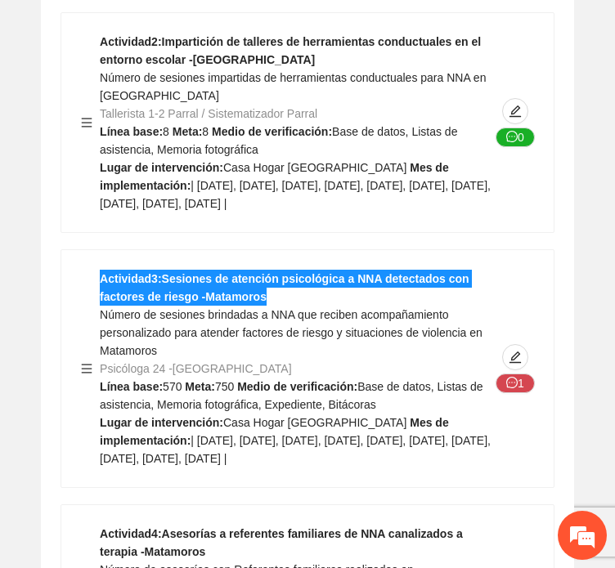
scroll to position [22665, 0]
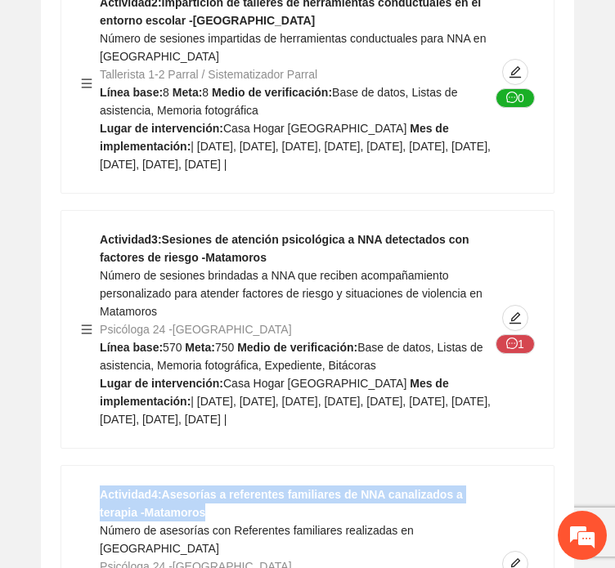
drag, startPoint x: 174, startPoint y: 223, endPoint x: 30, endPoint y: 189, distance: 148.0
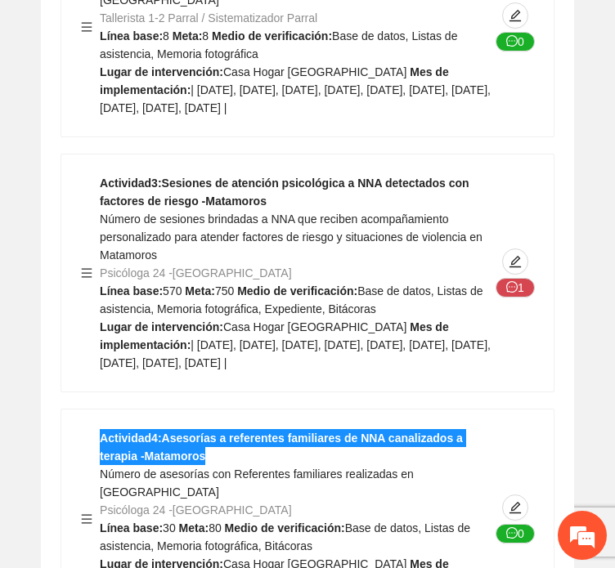
scroll to position [22910, 0]
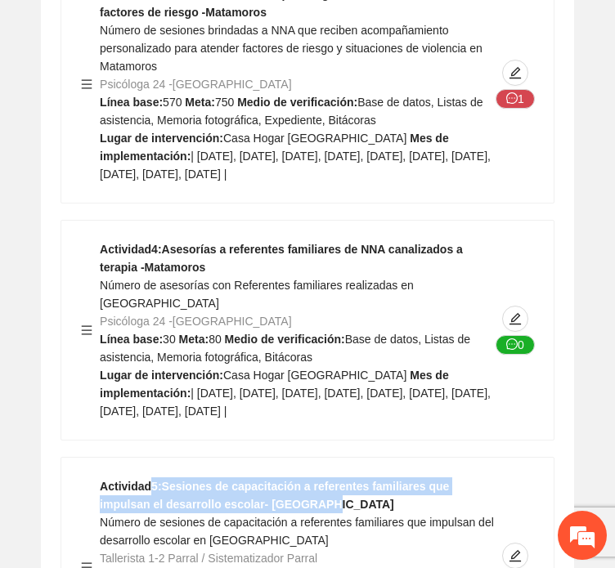
drag, startPoint x: 302, startPoint y: 217, endPoint x: 133, endPoint y: 186, distance: 171.3
click at [143, 458] on div "Actividad 5 : Sesiones de capacitación a referentes familiares que impulsan el …" at bounding box center [307, 567] width 492 height 219
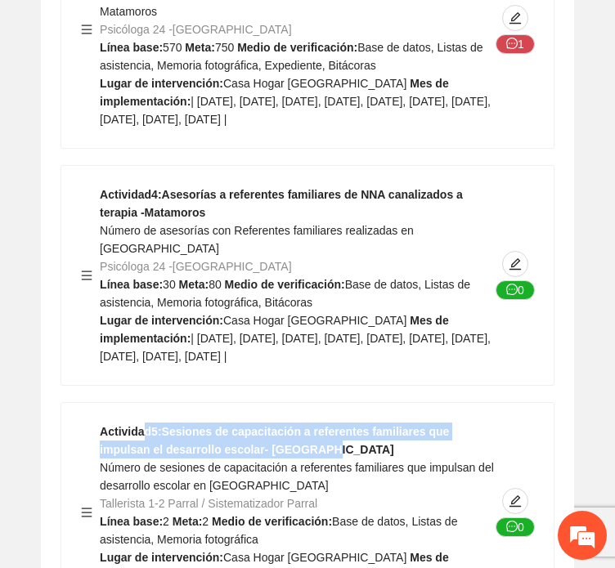
scroll to position [23074, 0]
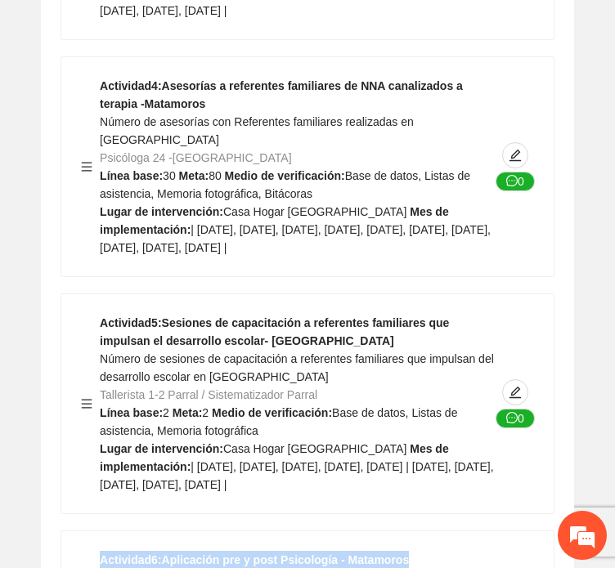
drag, startPoint x: 448, startPoint y: 291, endPoint x: 51, endPoint y: 300, distance: 397.5
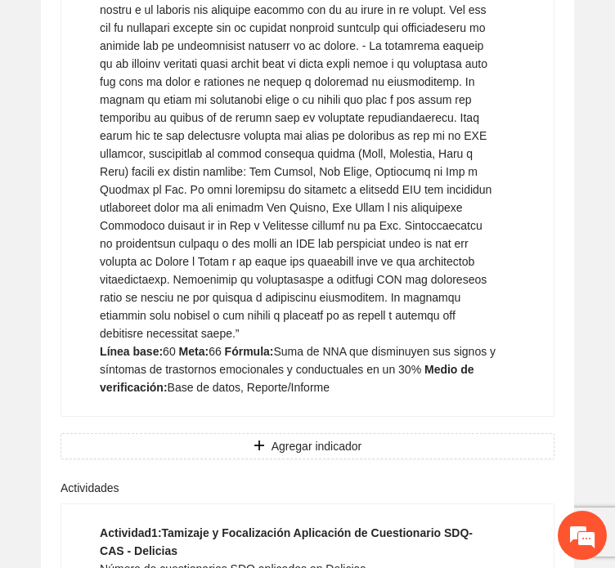
scroll to position [27244, 0]
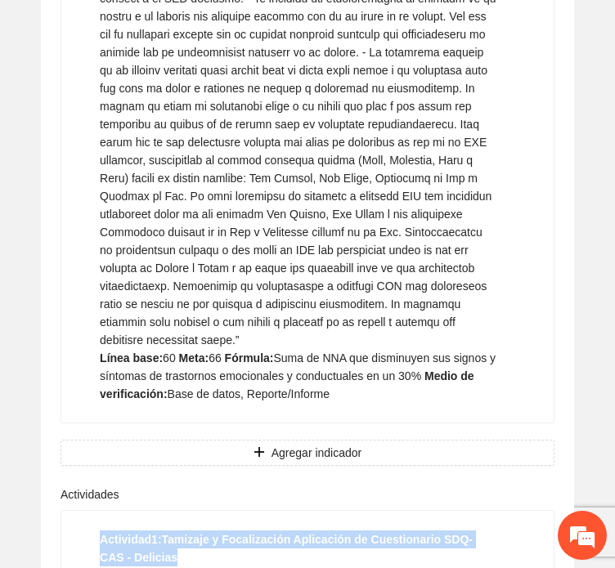
drag, startPoint x: 165, startPoint y: 221, endPoint x: 96, endPoint y: 196, distance: 72.9
click at [249, 533] on strong "Actividad 1 : Tamizaje y Focalización Aplicación de Cuestionario SDQ-CAS - Deli…" at bounding box center [286, 548] width 373 height 31
drag, startPoint x: 164, startPoint y: 213, endPoint x: 70, endPoint y: 191, distance: 97.6
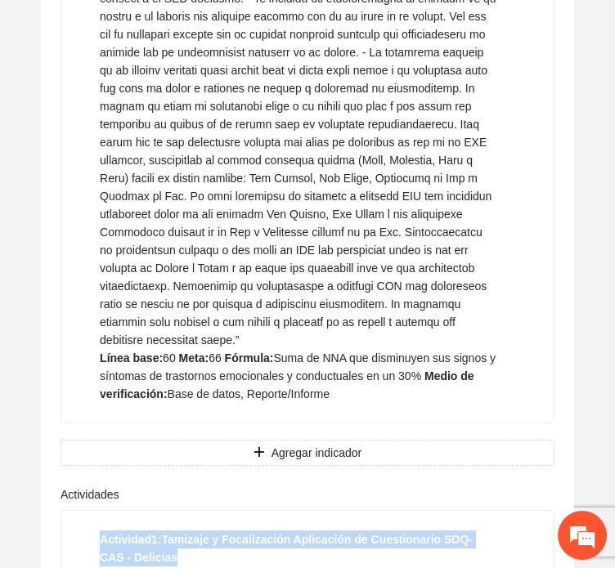
drag, startPoint x: 144, startPoint y: 220, endPoint x: 62, endPoint y: 186, distance: 88.7
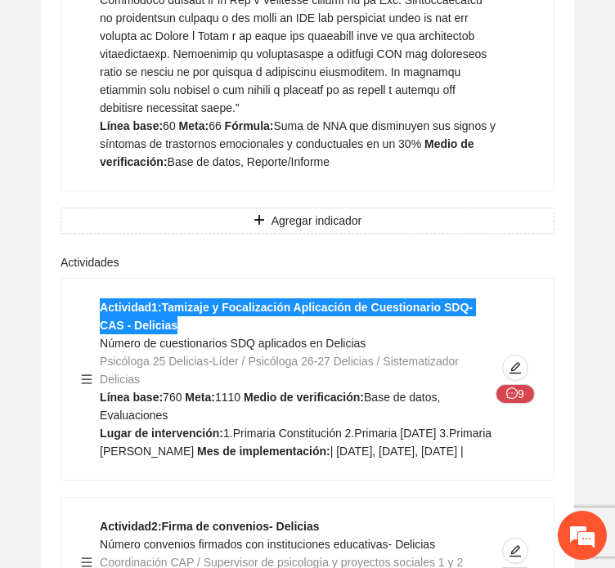
scroll to position [27489, 0]
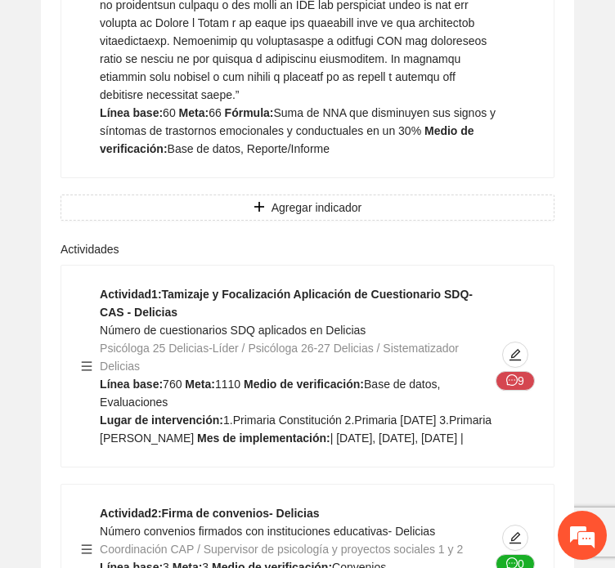
drag, startPoint x: 275, startPoint y: 355, endPoint x: 74, endPoint y: 323, distance: 203.7
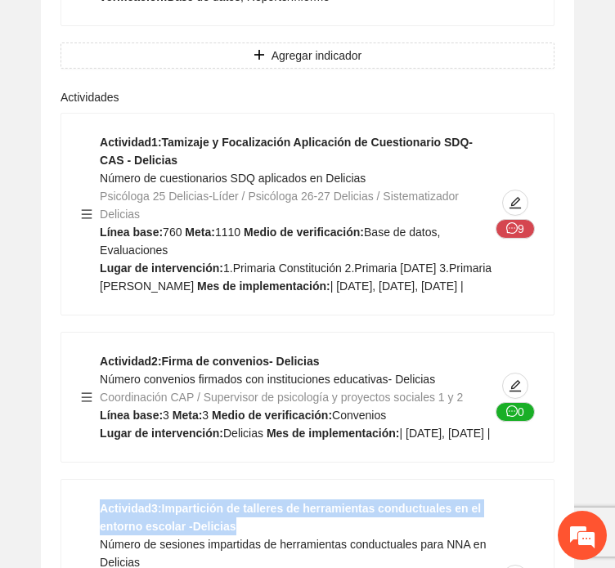
scroll to position [27735, 0]
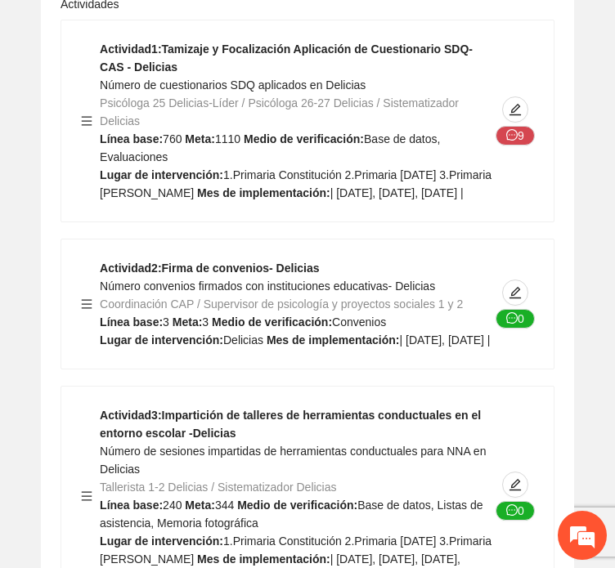
drag, startPoint x: 254, startPoint y: 375, endPoint x: 92, endPoint y: 333, distance: 167.4
drag, startPoint x: 245, startPoint y: 368, endPoint x: 39, endPoint y: 329, distance: 209.8
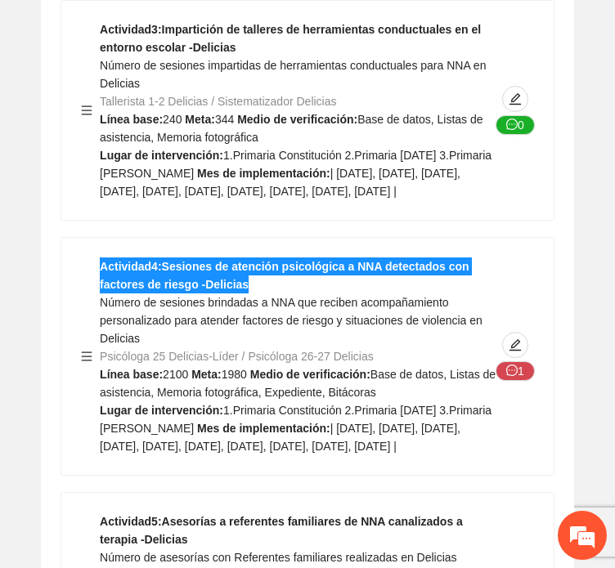
scroll to position [28144, 0]
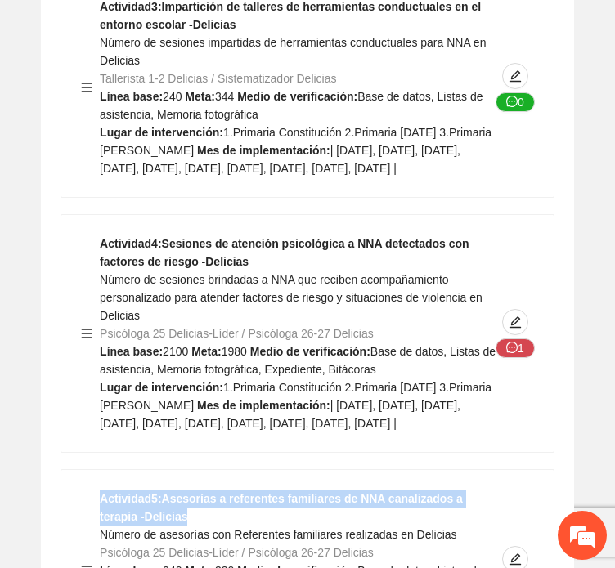
drag, startPoint x: 143, startPoint y: 231, endPoint x: 71, endPoint y: 200, distance: 78.1
click at [71, 470] on div "Actividad 5 : Asesorías a referentes familiares de NNA canalizados a terapia -D…" at bounding box center [307, 570] width 492 height 201
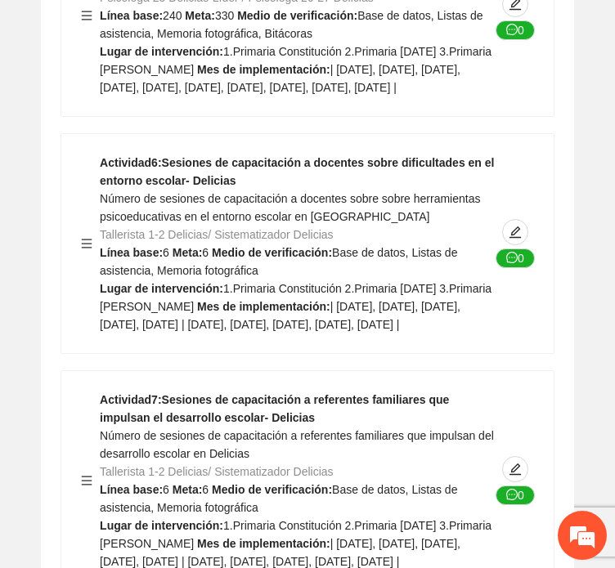
scroll to position [28798, 0]
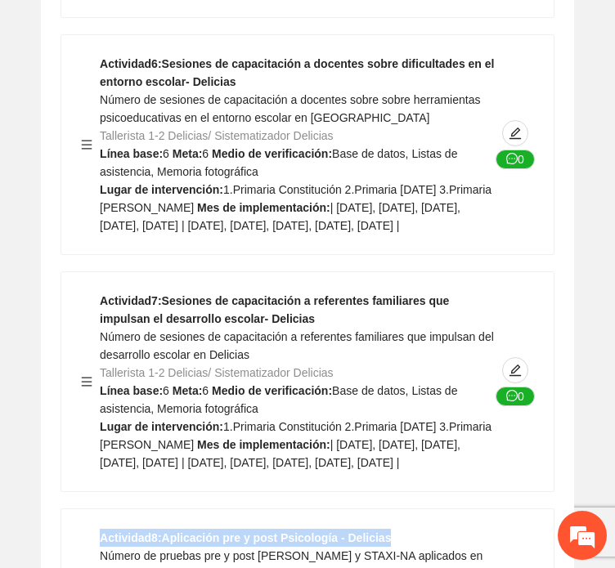
drag, startPoint x: 449, startPoint y: 301, endPoint x: 64, endPoint y: 316, distance: 385.5
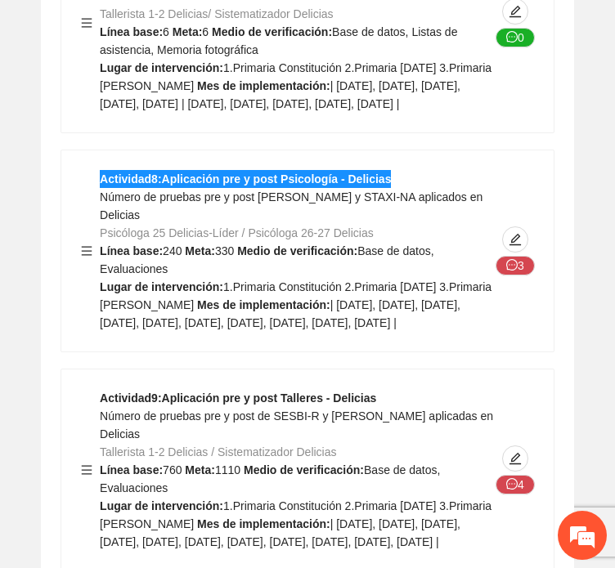
scroll to position [29207, 0]
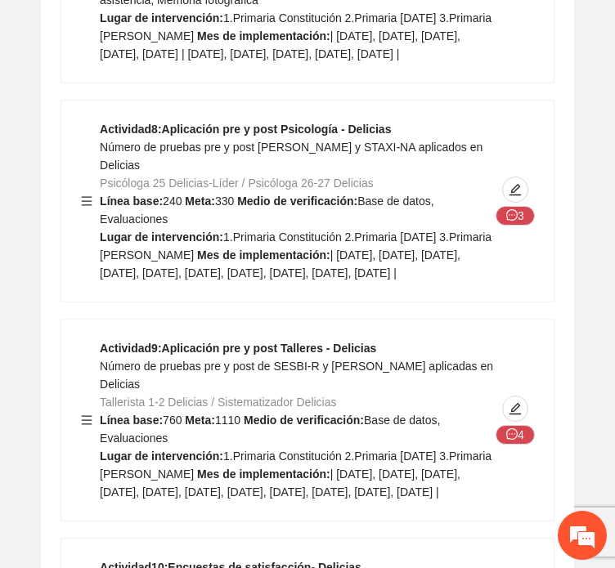
click at [250, 561] on strong "Actividad 10 : Encuestas de satisfacción- Delicias" at bounding box center [231, 567] width 262 height 13
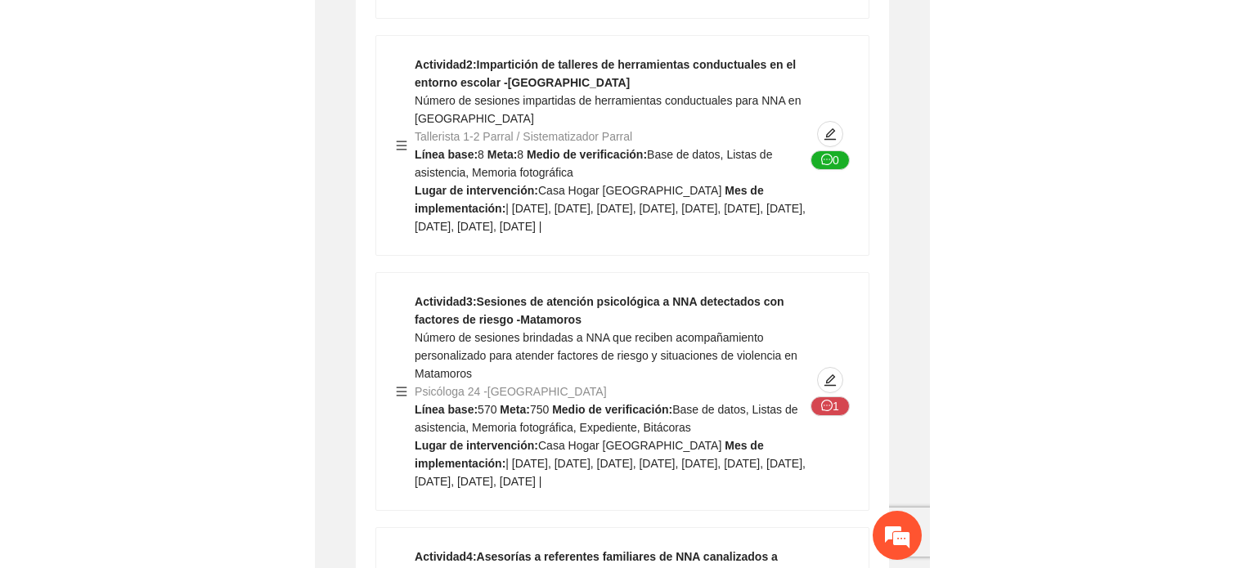
scroll to position [0, 0]
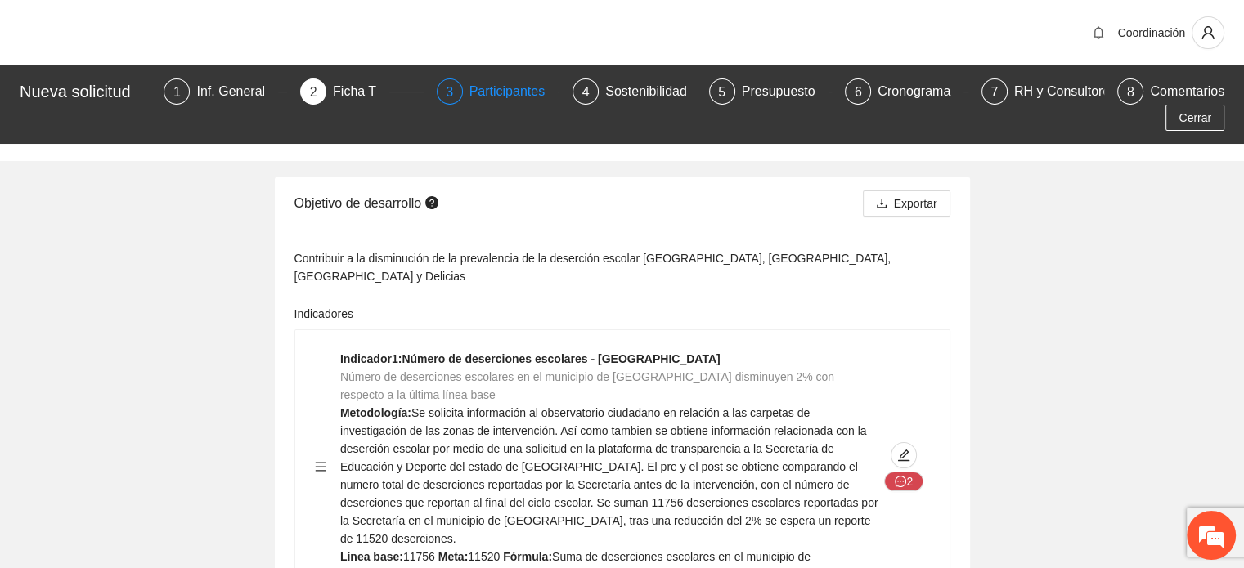
click at [481, 92] on div "Participantes" at bounding box center [513, 92] width 89 height 26
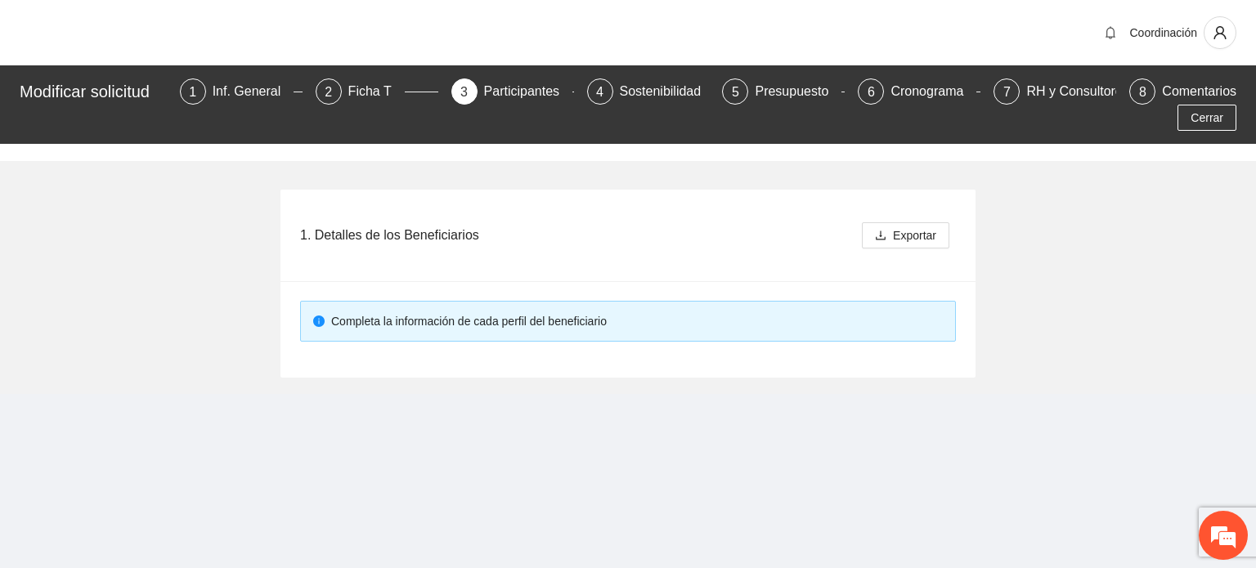
click at [848, 489] on main "Coordinación Modificar solicitud 1 Inf. General 2 Ficha T 3 Participantes 4 Sos…" at bounding box center [628, 261] width 1256 height 523
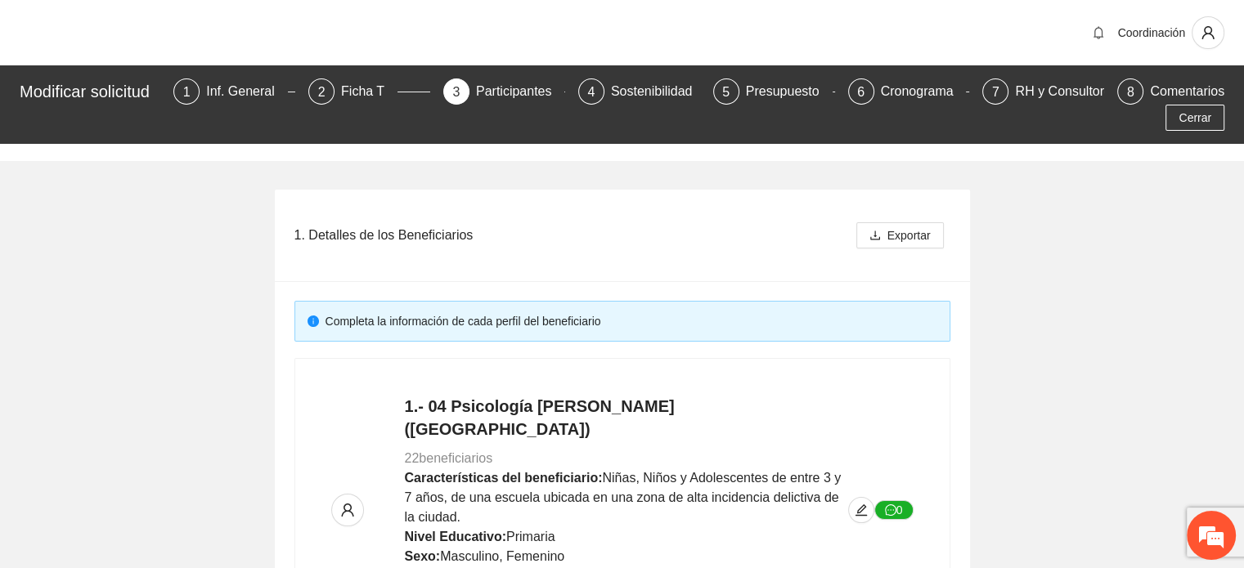
click at [518, 235] on div "1. Detalles de los Beneficiarios" at bounding box center [571, 235] width 555 height 47
click at [729, 91] on span "5" at bounding box center [725, 92] width 7 height 14
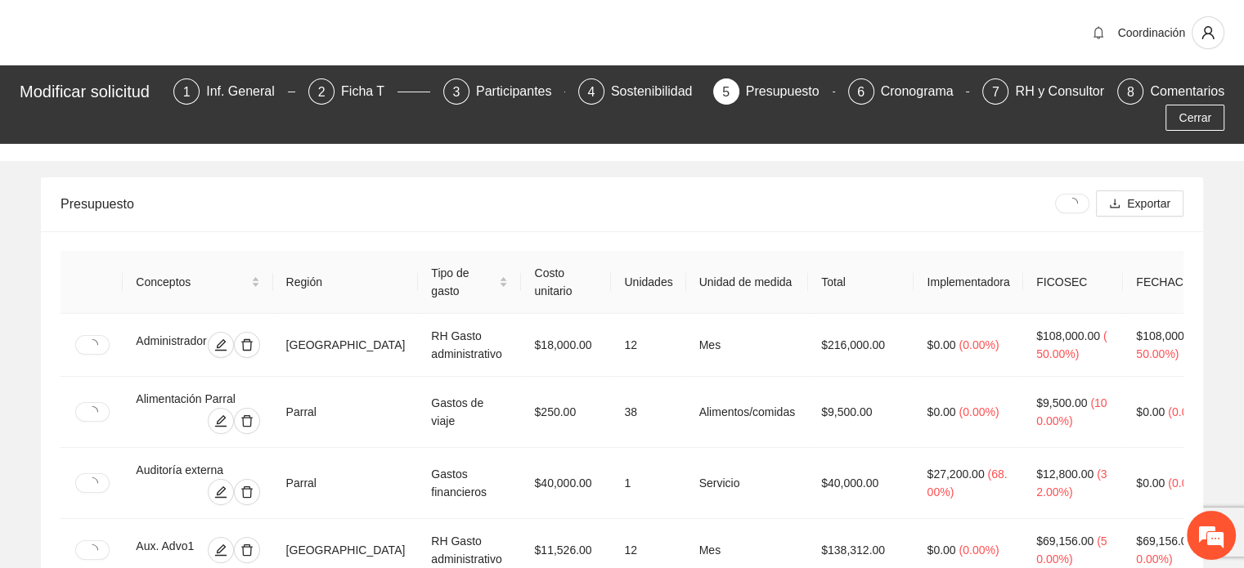
click at [529, 205] on div "Presupuesto" at bounding box center [558, 204] width 994 height 47
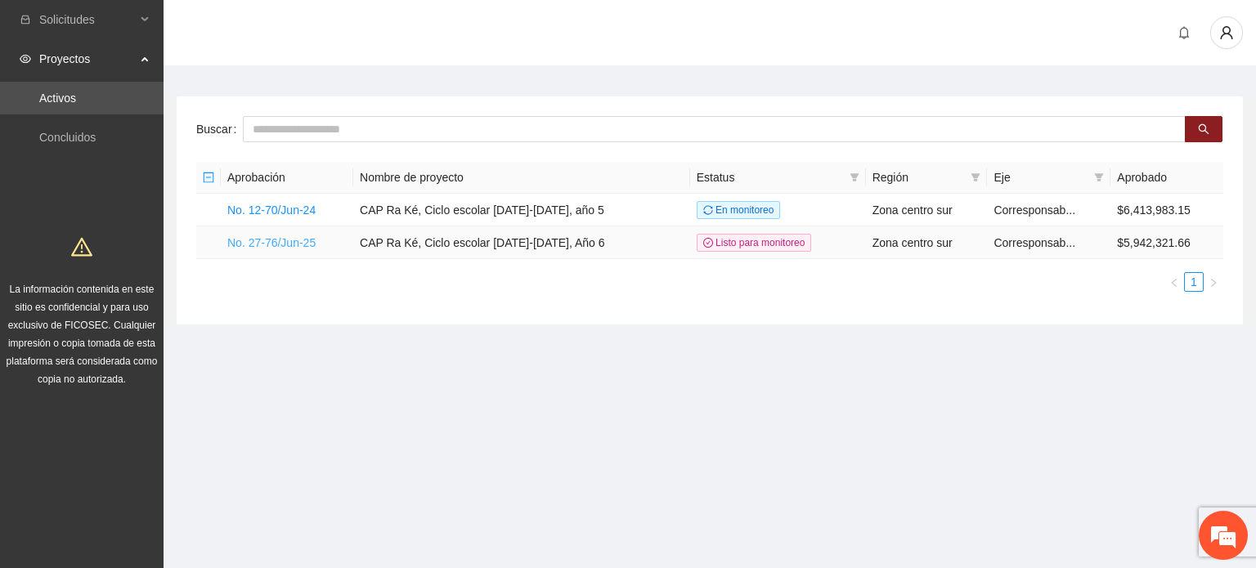
click at [266, 238] on link "No. 27-76/Jun-25" at bounding box center [271, 242] width 88 height 13
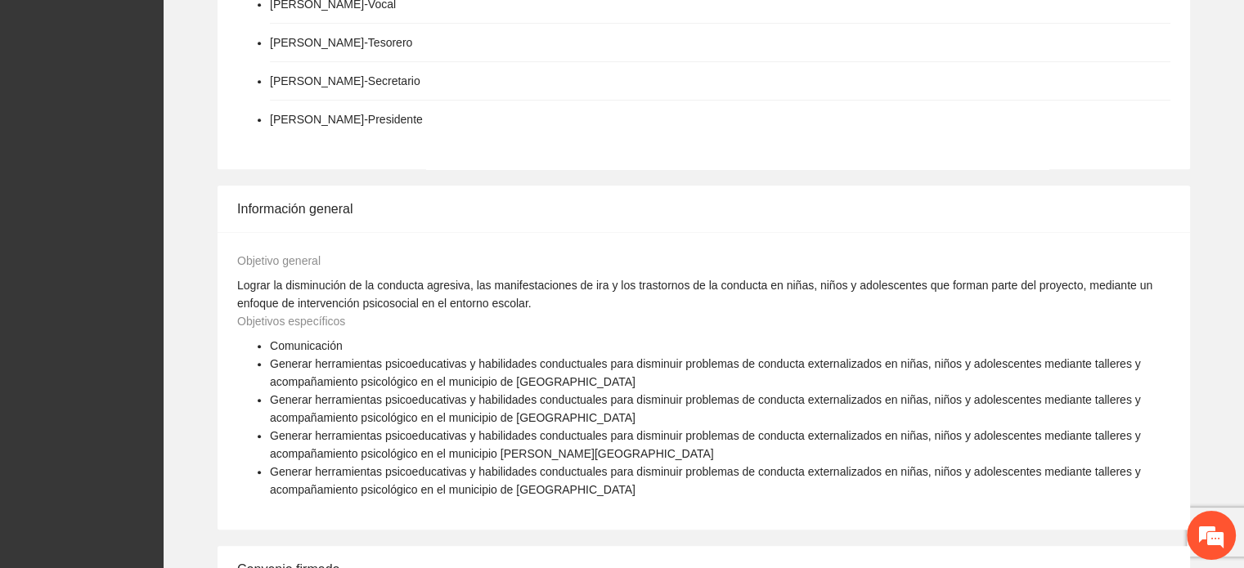
scroll to position [967, 0]
